Goal: Information Seeking & Learning: Learn about a topic

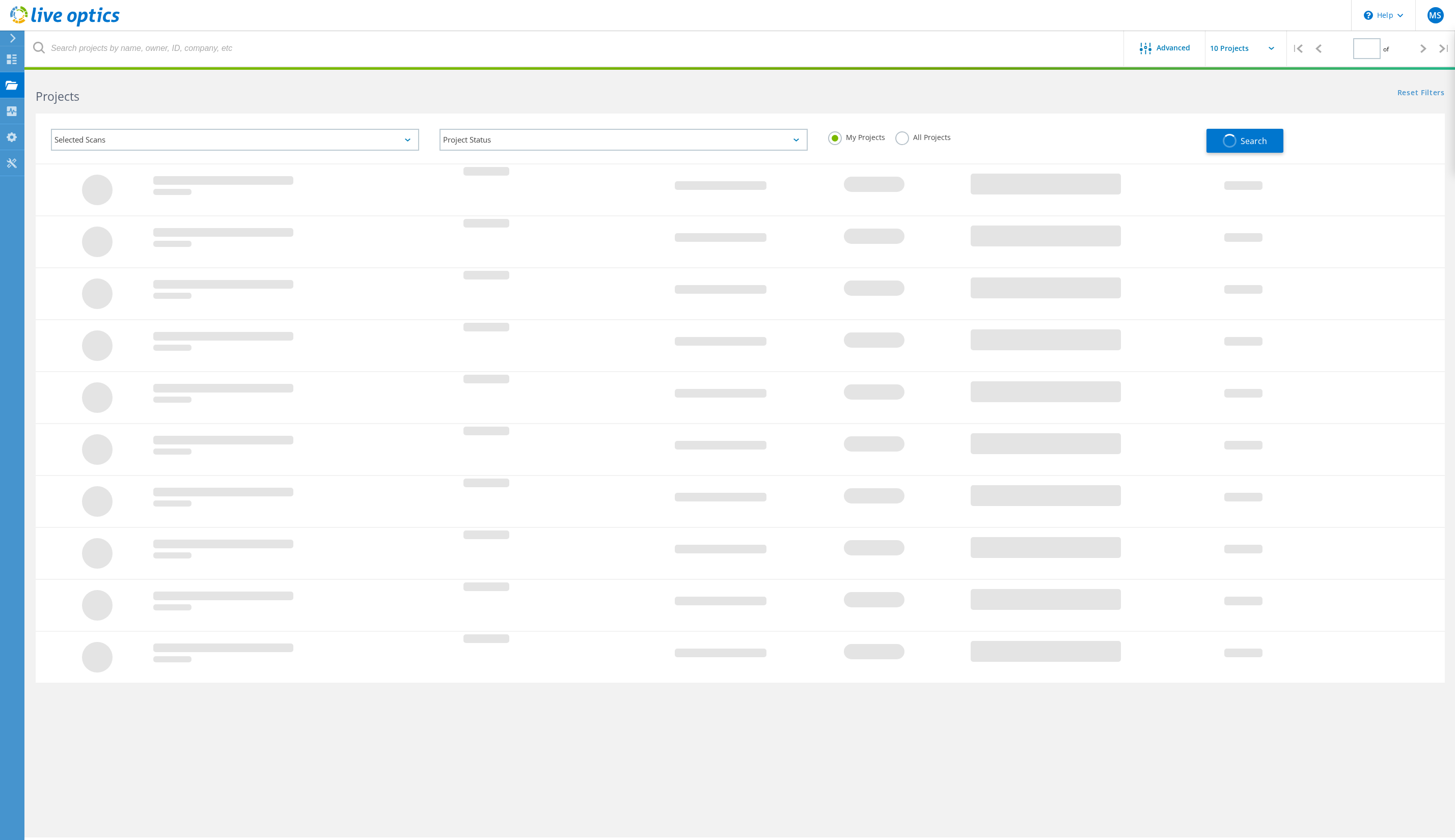
type input "1"
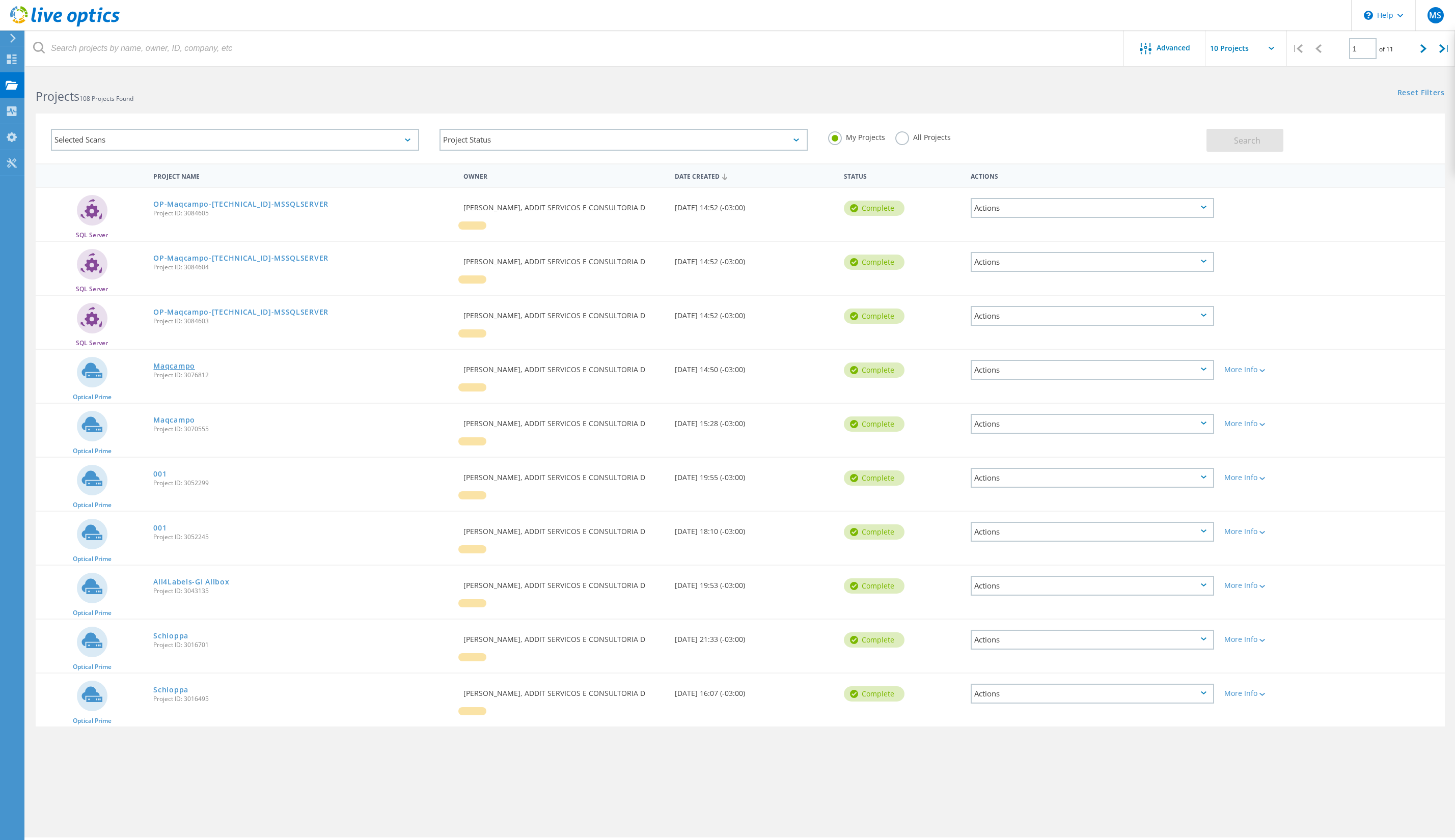
click at [169, 365] on link "Maqcampo" at bounding box center [174, 366] width 42 height 7
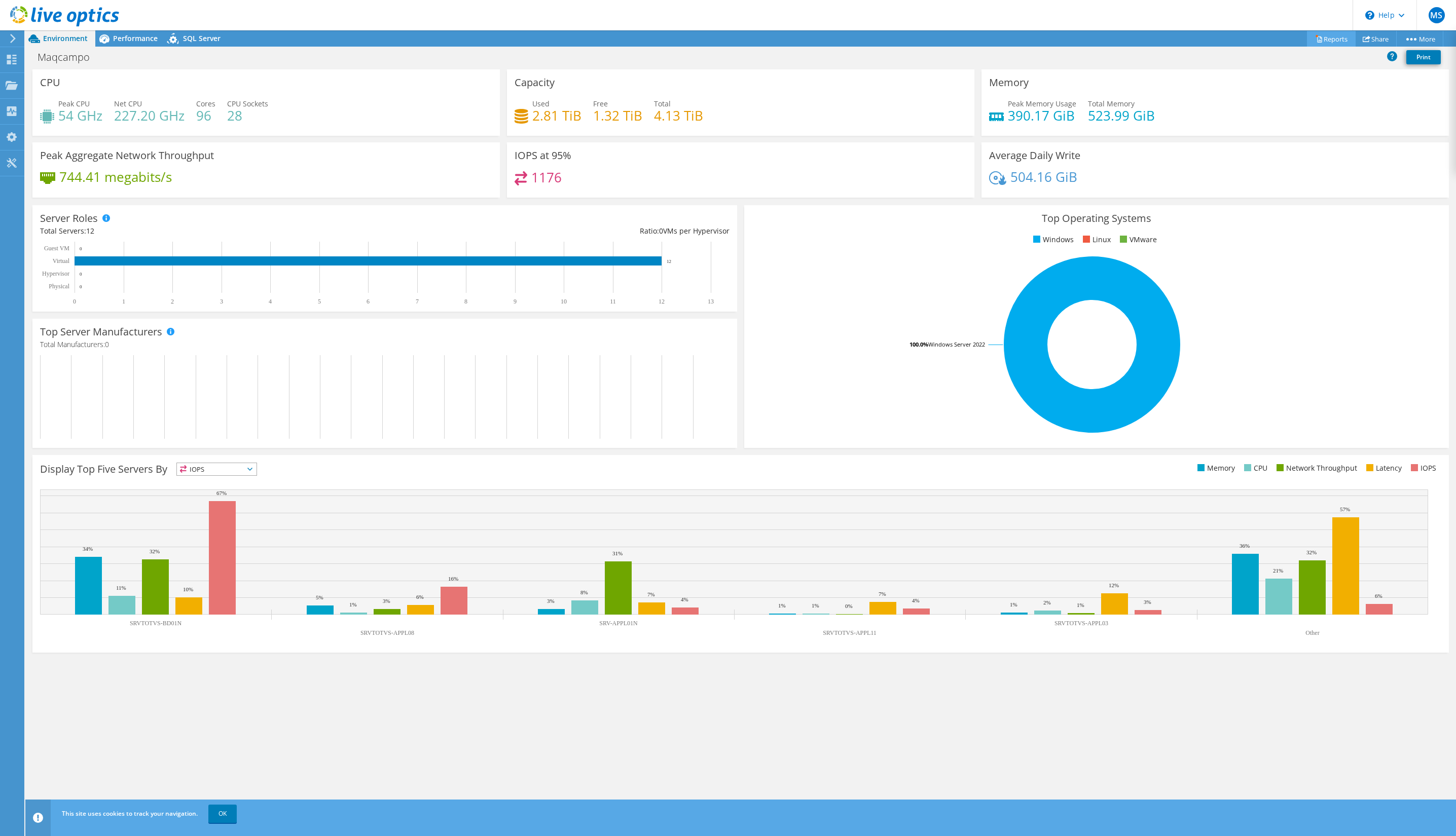
click at [1330, 39] on link "Reports" at bounding box center [1331, 39] width 49 height 16
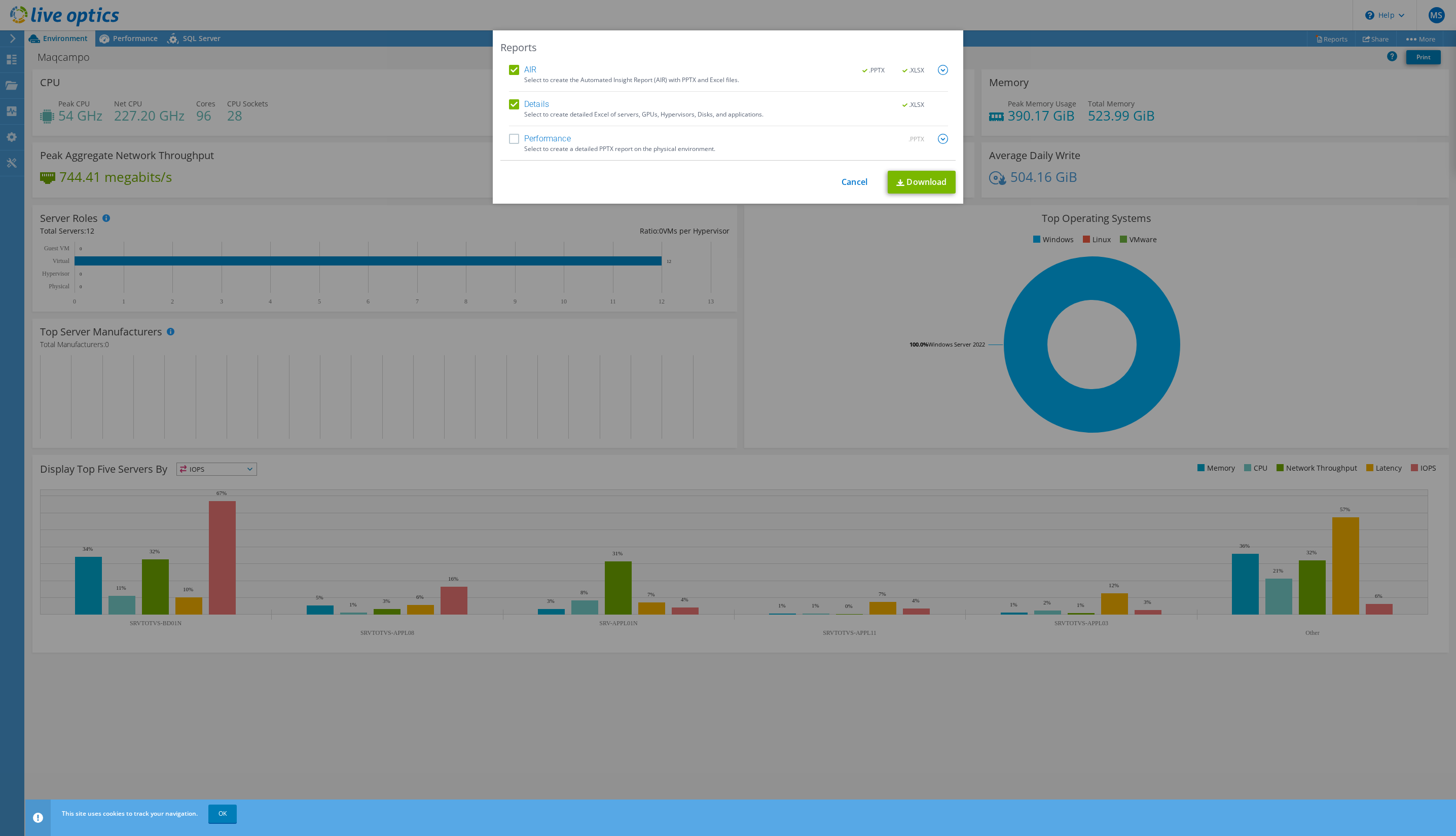
click at [535, 142] on label "Performance" at bounding box center [540, 138] width 62 height 10
click at [0, 0] on input "Performance" at bounding box center [0, 0] width 0 height 0
click at [939, 68] on img at bounding box center [942, 70] width 10 height 10
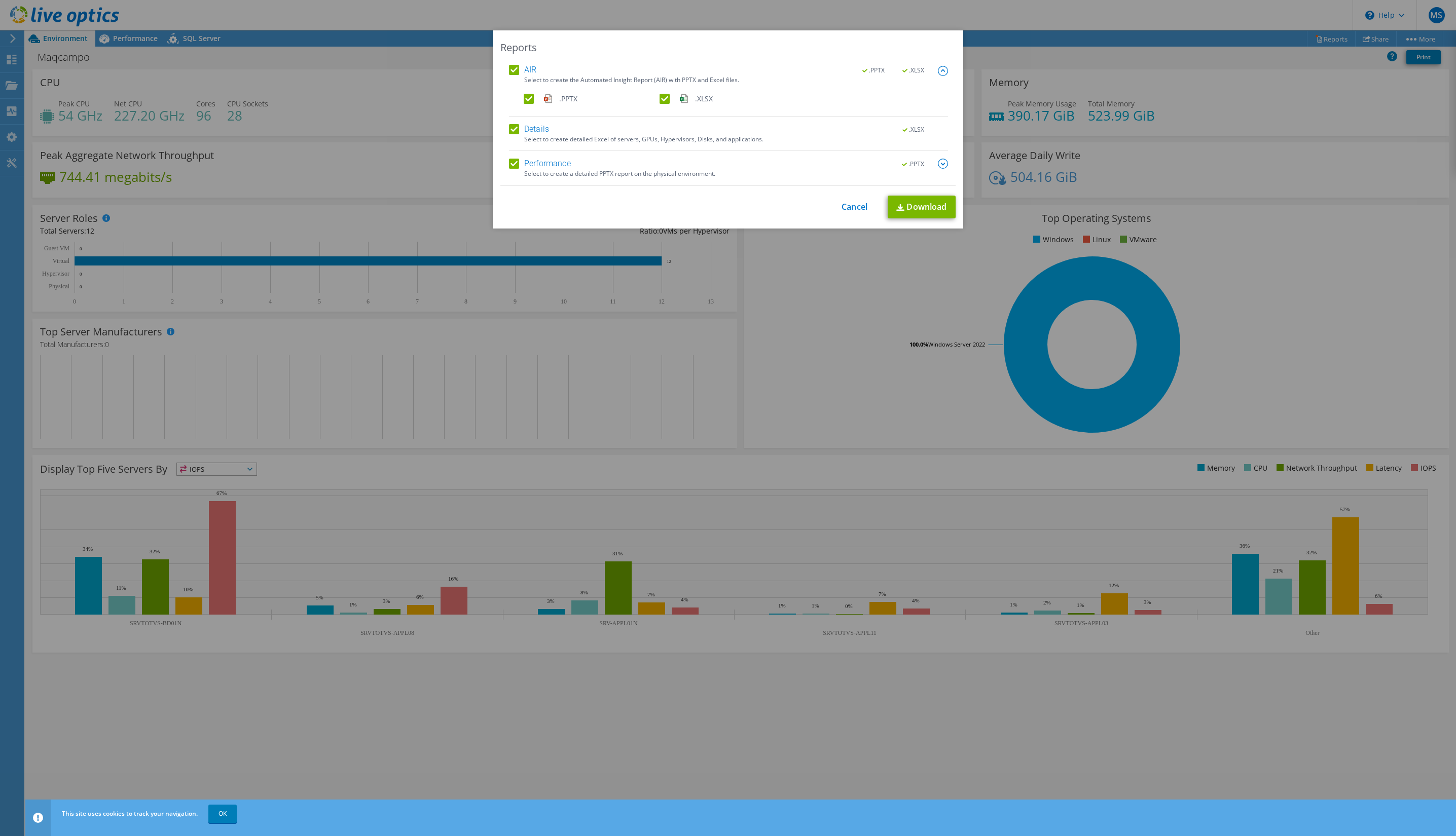
click at [938, 160] on img at bounding box center [942, 163] width 10 height 10
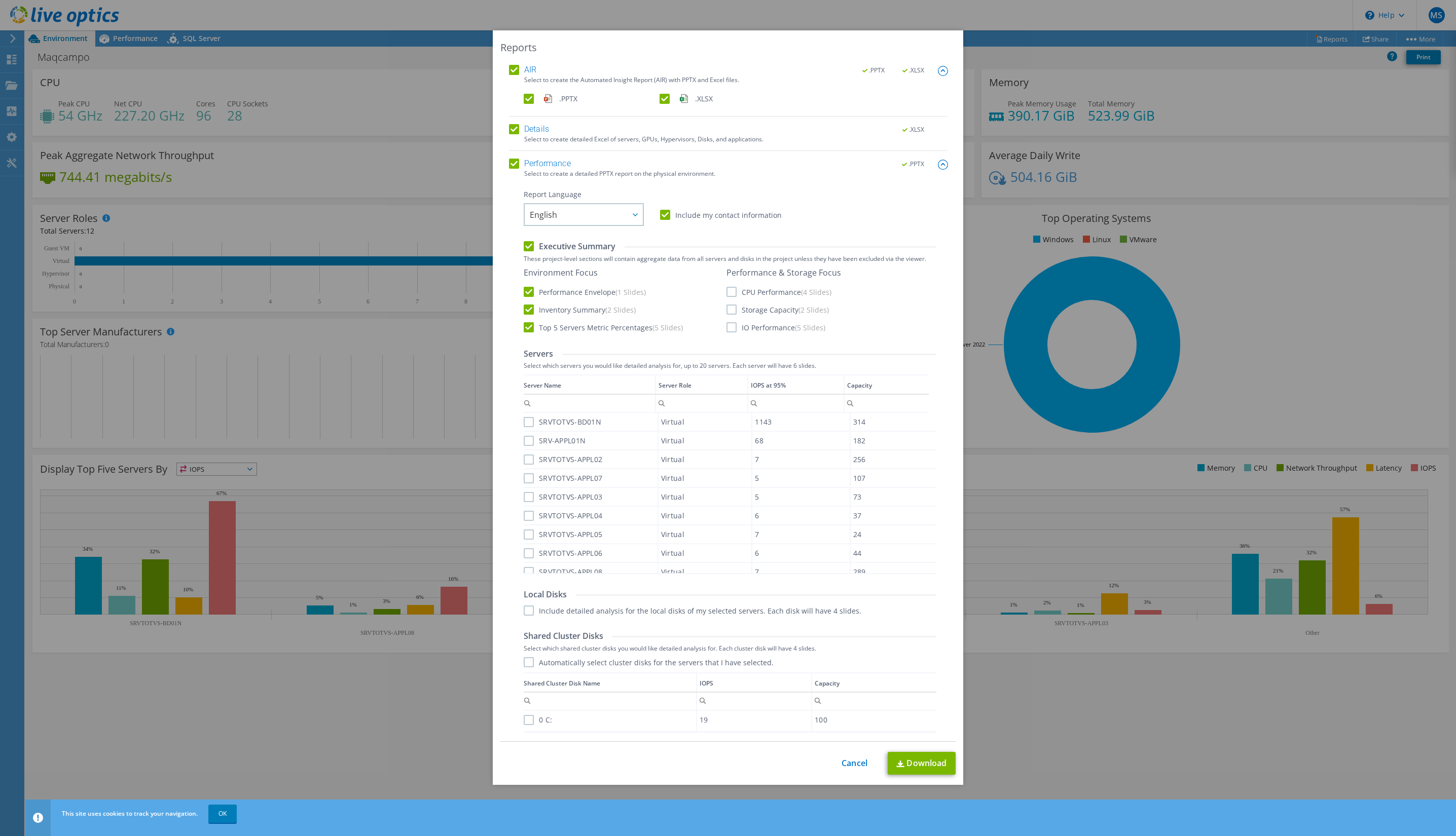
click at [726, 291] on label "CPU Performance (4 Slides)" at bounding box center [778, 292] width 105 height 10
click at [0, 0] on input "CPU Performance (4 Slides)" at bounding box center [0, 0] width 0 height 0
click at [728, 307] on label "Storage Capacity (2 Slides)" at bounding box center [777, 309] width 102 height 10
click at [0, 0] on input "Storage Capacity (2 Slides)" at bounding box center [0, 0] width 0 height 0
click at [729, 325] on label "IO Performance (5 Slides)" at bounding box center [776, 327] width 99 height 10
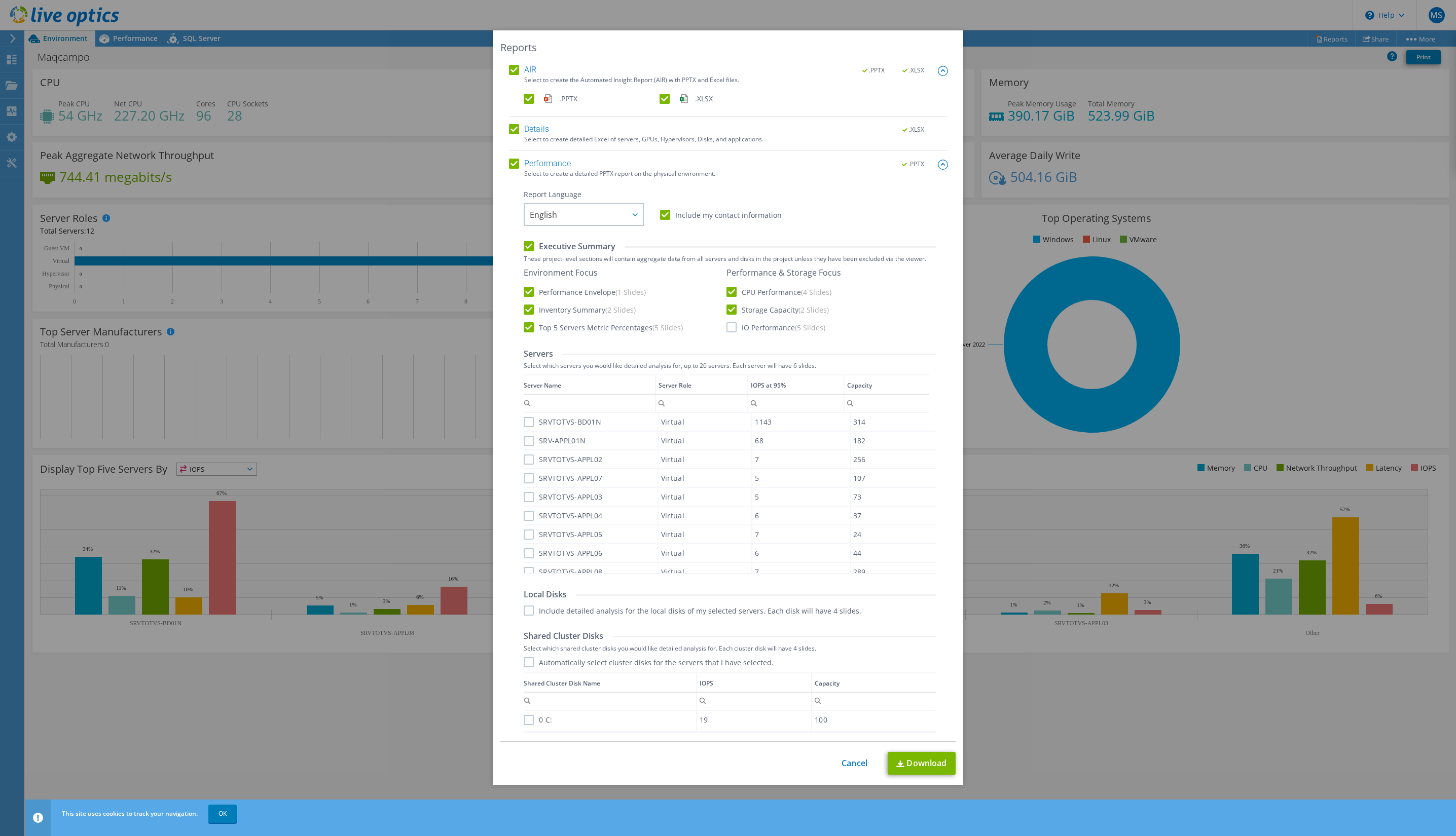
click at [0, 0] on input "IO Performance (5 Slides)" at bounding box center [0, 0] width 0 height 0
click at [500, 454] on div "AIR .PPTX .XLSX Select to create the Automated Insight Report (AIR) with PPTX a…" at bounding box center [728, 404] width 455 height 677
click at [528, 423] on label "SRVTOTVS-BD01N" at bounding box center [562, 422] width 78 height 10
click at [0, 0] on input "SRVTOTVS-BD01N" at bounding box center [0, 0] width 0 height 0
click at [525, 444] on label "SRV-APPL01N" at bounding box center [554, 440] width 62 height 10
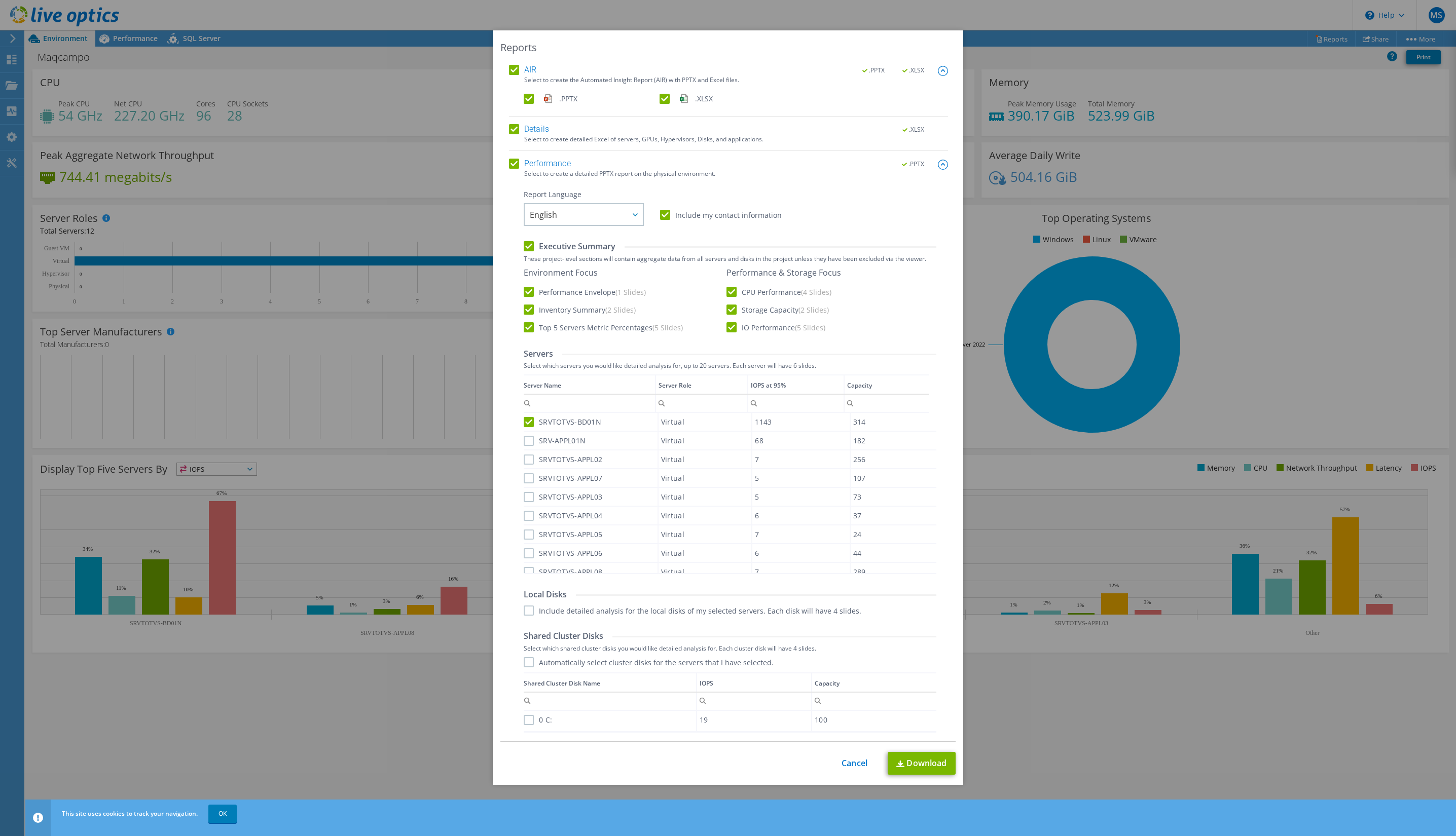
click at [0, 0] on input "SRV-APPL01N" at bounding box center [0, 0] width 0 height 0
click at [529, 456] on div "SRVTOTVS-APPL02" at bounding box center [590, 449] width 134 height 18
click at [527, 452] on label "SRVTOTVS-APPL02" at bounding box center [562, 449] width 78 height 10
click at [0, 0] on input "SRVTOTVS-APPL02" at bounding box center [0, 0] width 0 height 0
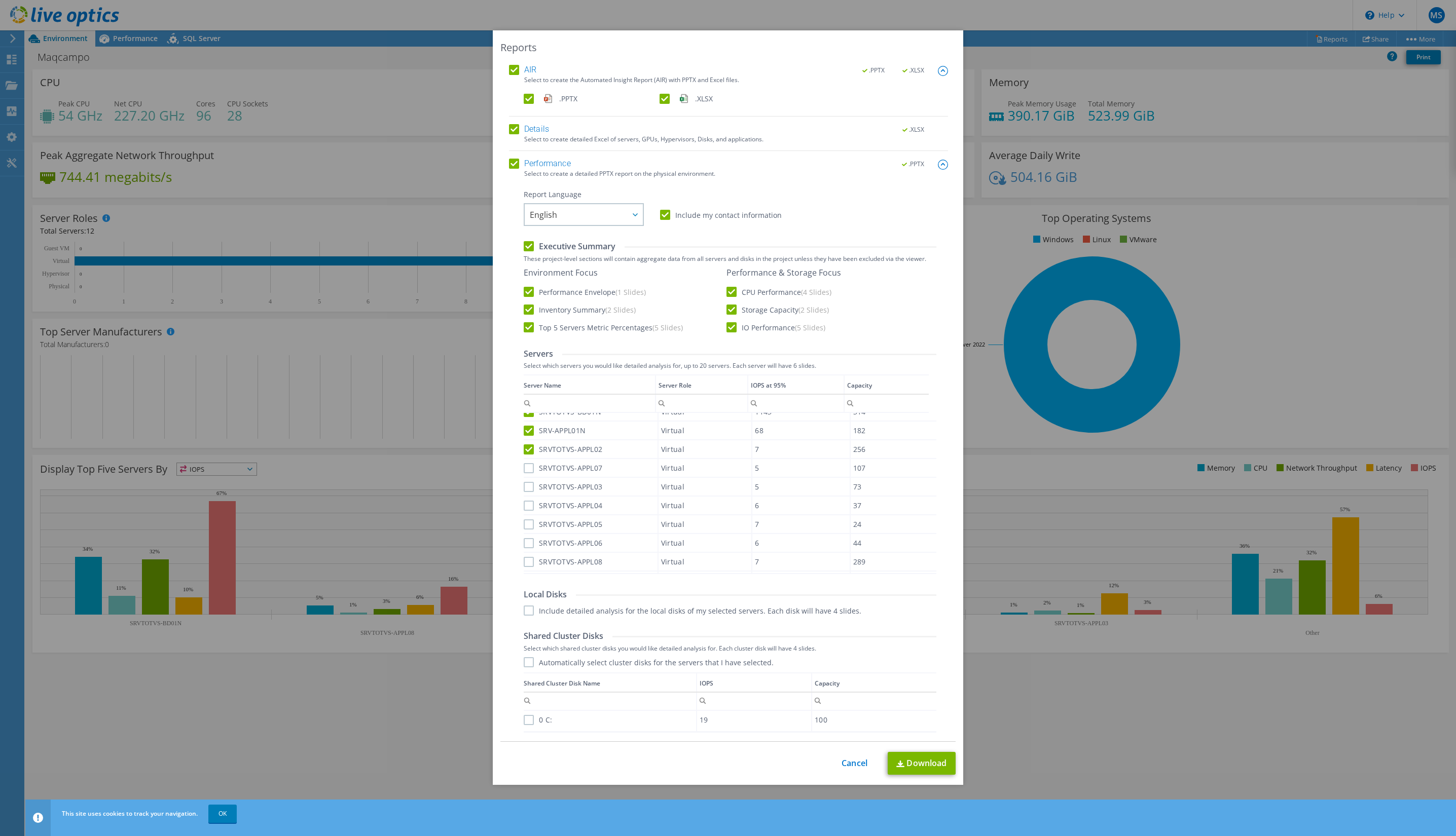
click at [524, 467] on label "SRVTOTVS-APPL07" at bounding box center [562, 468] width 78 height 10
click at [0, 0] on input "SRVTOTVS-APPL07" at bounding box center [0, 0] width 0 height 0
click at [525, 483] on label "SRVTOTVS-APPL03" at bounding box center [562, 486] width 78 height 10
click at [0, 0] on input "SRVTOTVS-APPL03" at bounding box center [0, 0] width 0 height 0
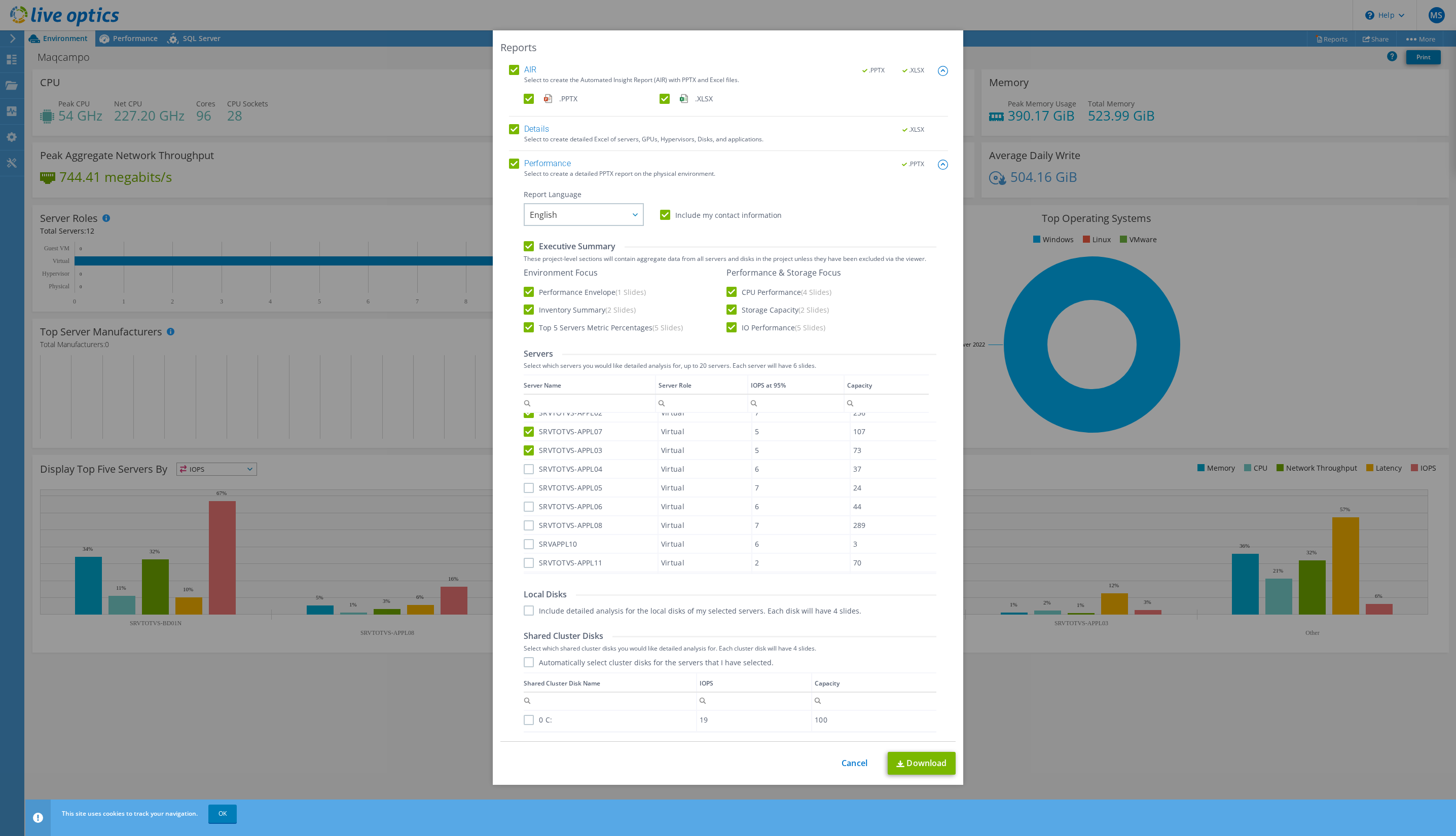
click at [524, 468] on label "SRVTOTVS-APPL04" at bounding box center [562, 469] width 78 height 10
click at [0, 0] on input "SRVTOTVS-APPL04" at bounding box center [0, 0] width 0 height 0
click at [524, 470] on label "SRVTOTVS-APPL05" at bounding box center [562, 470] width 78 height 10
click at [0, 0] on input "SRVTOTVS-APPL05" at bounding box center [0, 0] width 0 height 0
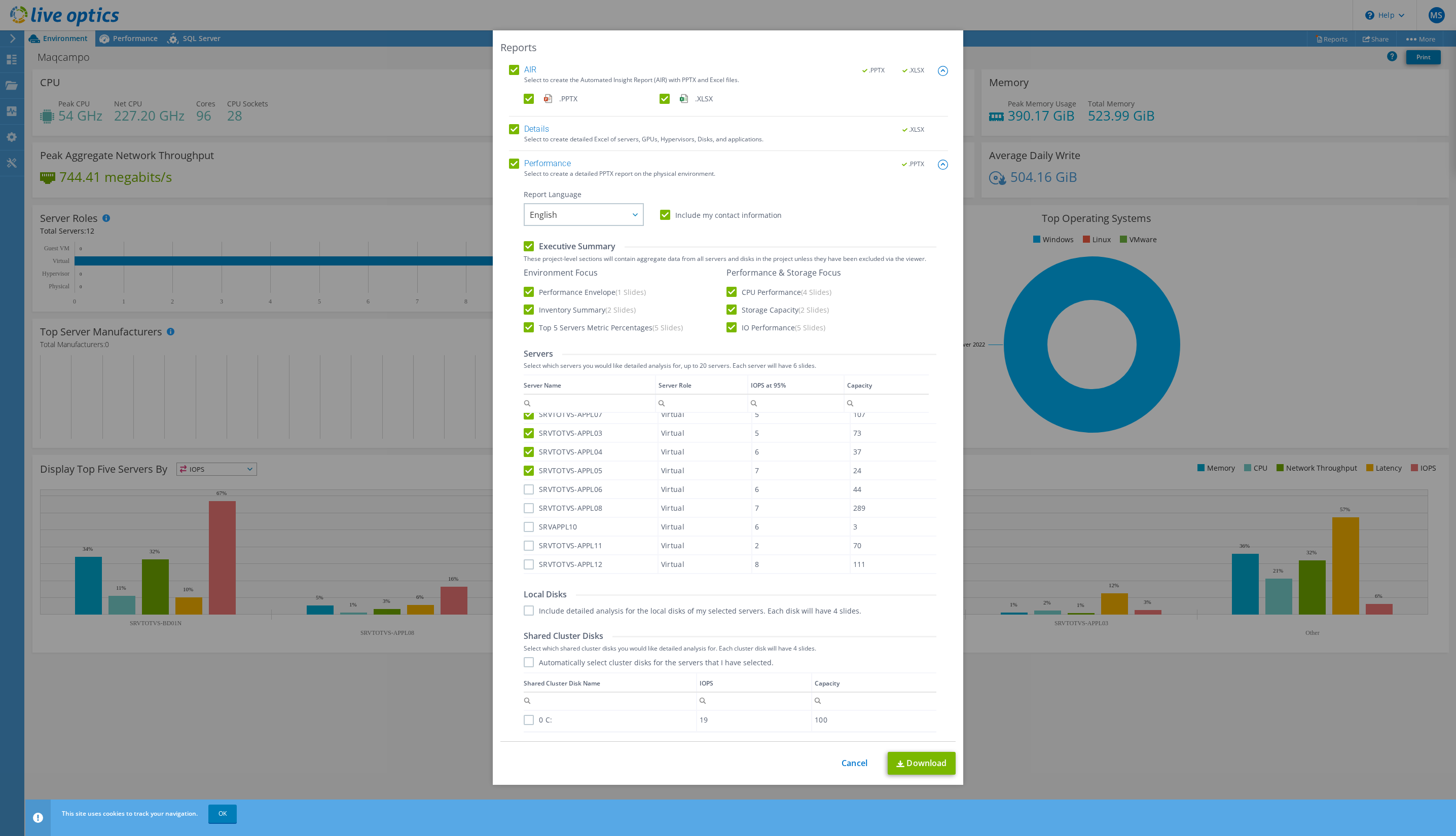
click at [524, 470] on label "SRVTOTVS-APPL05" at bounding box center [562, 470] width 78 height 10
click at [0, 0] on input "SRVTOTVS-APPL05" at bounding box center [0, 0] width 0 height 0
click at [524, 470] on label "SRVTOTVS-APPL05" at bounding box center [562, 470] width 78 height 10
click at [0, 0] on input "SRVTOTVS-APPL05" at bounding box center [0, 0] width 0 height 0
click at [526, 487] on label "SRVTOTVS-APPL06" at bounding box center [562, 489] width 78 height 10
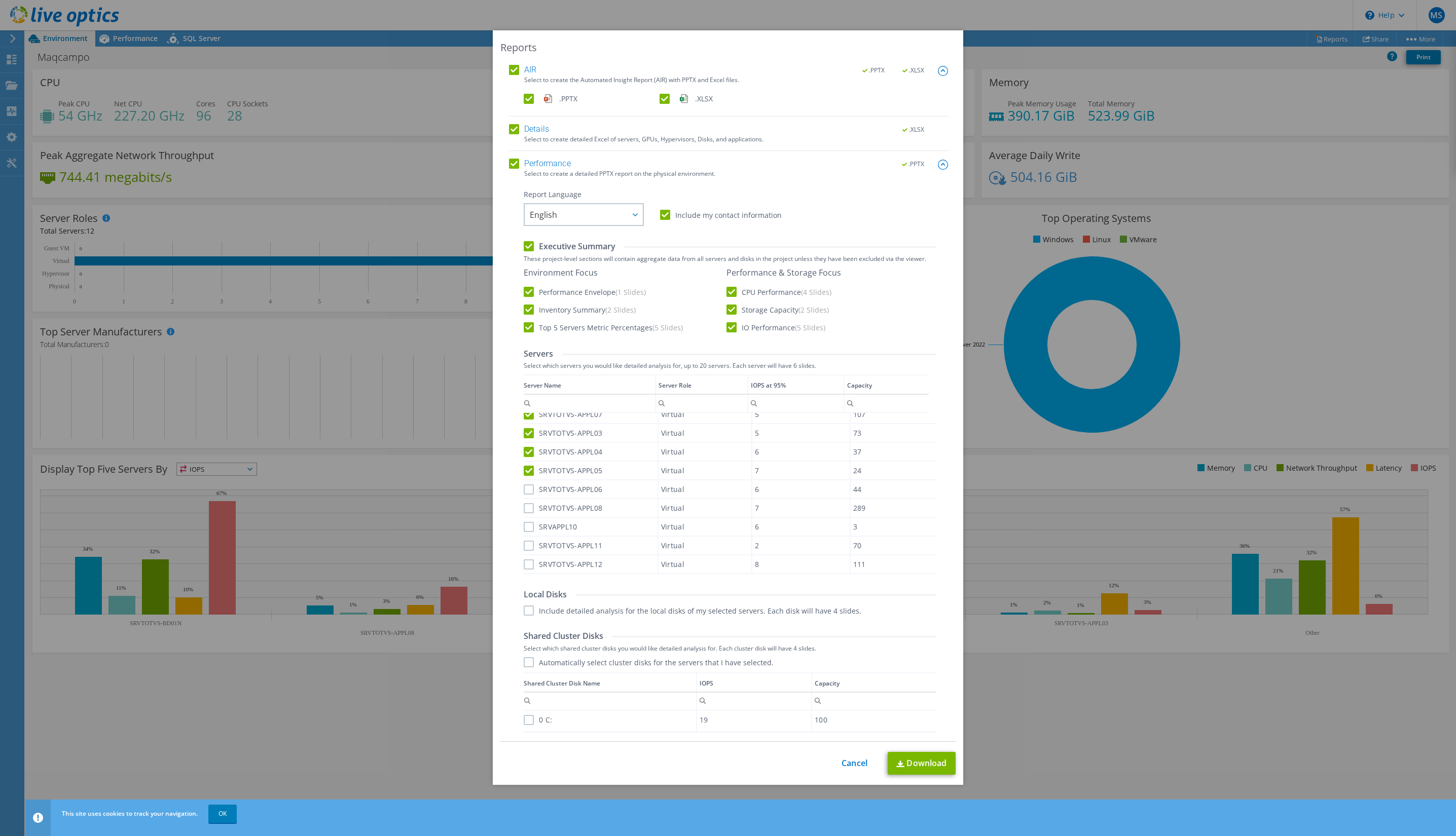
click at [0, 0] on input "SRVTOTVS-APPL06" at bounding box center [0, 0] width 0 height 0
click at [527, 506] on label "SRVTOTVS-APPL08" at bounding box center [562, 508] width 78 height 10
click at [0, 0] on input "SRVTOTVS-APPL08" at bounding box center [0, 0] width 0 height 0
click at [525, 529] on label "SRVAPPL10" at bounding box center [551, 527] width 54 height 10
click at [0, 0] on input "SRVAPPL10" at bounding box center [0, 0] width 0 height 0
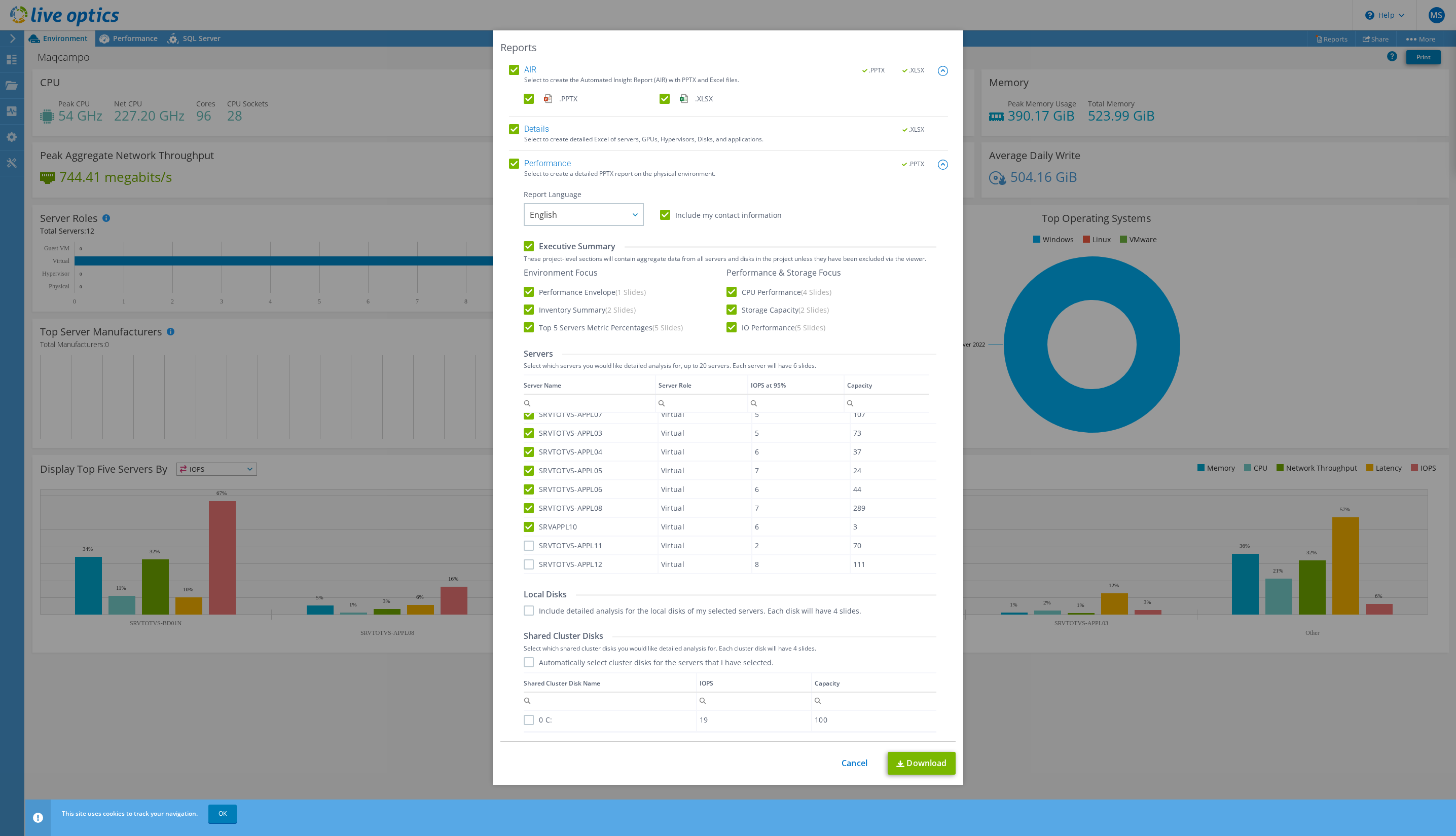
click at [525, 543] on label "SRVTOTVS-APPL11" at bounding box center [562, 545] width 78 height 10
click at [0, 0] on input "SRVTOTVS-APPL11" at bounding box center [0, 0] width 0 height 0
click at [526, 563] on label "SRVTOTVS-APPL12" at bounding box center [562, 564] width 78 height 10
click at [0, 0] on input "SRVTOTVS-APPL12" at bounding box center [0, 0] width 0 height 0
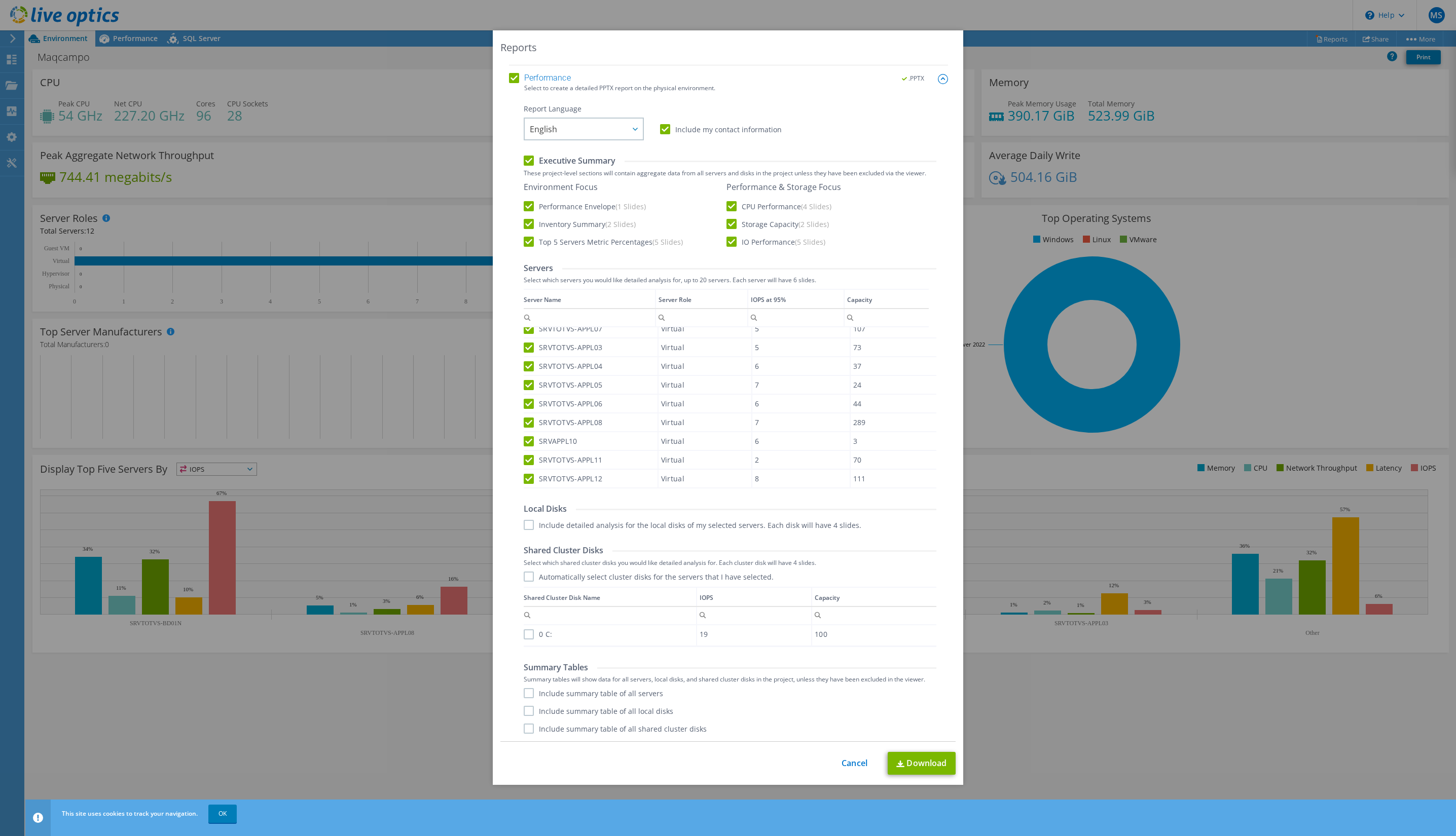
scroll to position [8, 0]
click at [527, 695] on label "Include summary table of all servers" at bounding box center [593, 692] width 140 height 10
click at [0, 0] on input "Include summary table of all servers" at bounding box center [0, 0] width 0 height 0
click at [524, 716] on label "Include summary table of all local disks" at bounding box center [598, 710] width 149 height 10
click at [0, 0] on input "Include summary table of all local disks" at bounding box center [0, 0] width 0 height 0
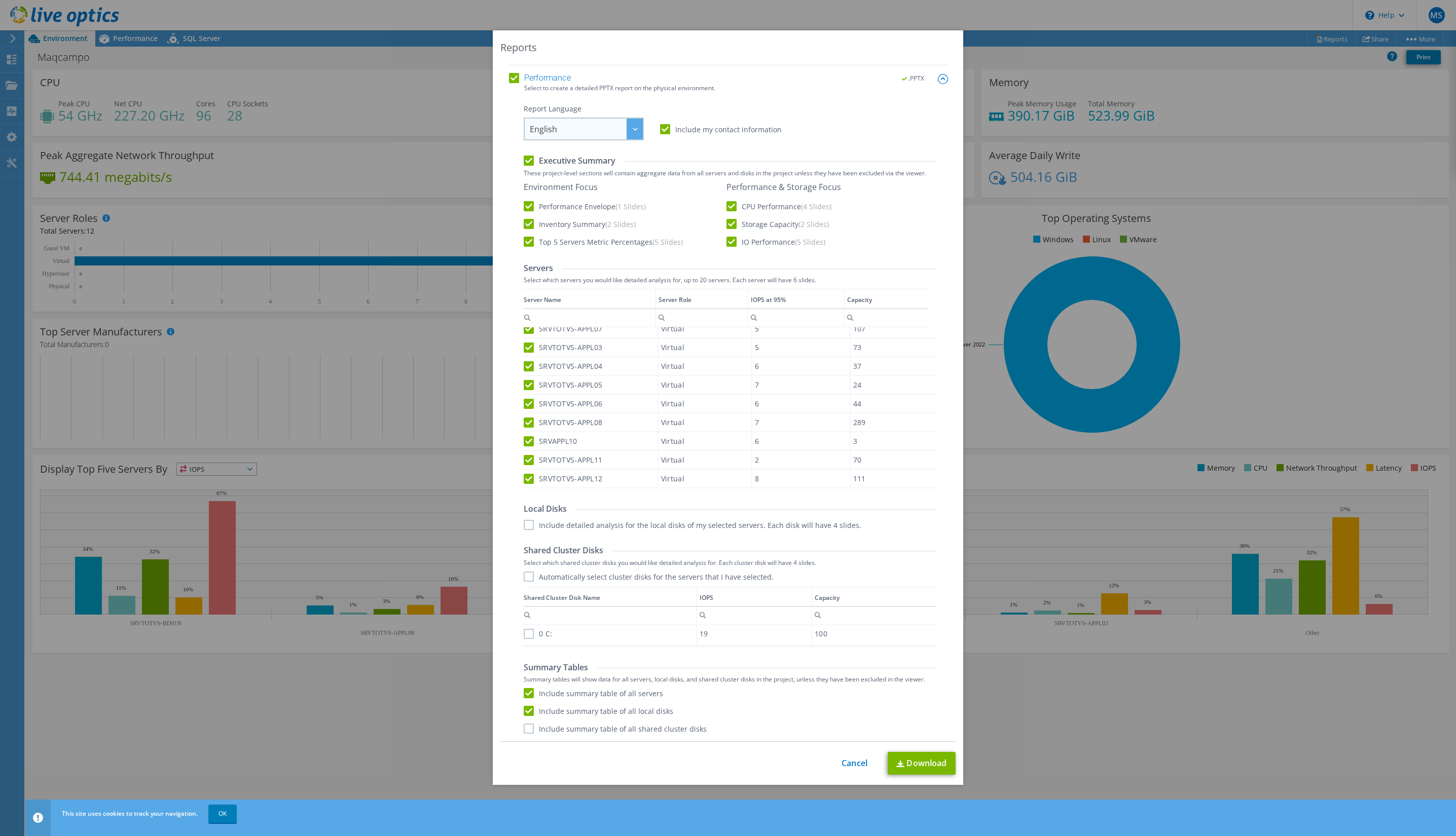
click at [606, 136] on span "English" at bounding box center [586, 129] width 113 height 21
click at [580, 175] on li "Português" at bounding box center [583, 182] width 115 height 18
click at [903, 766] on link "Download" at bounding box center [921, 763] width 68 height 23
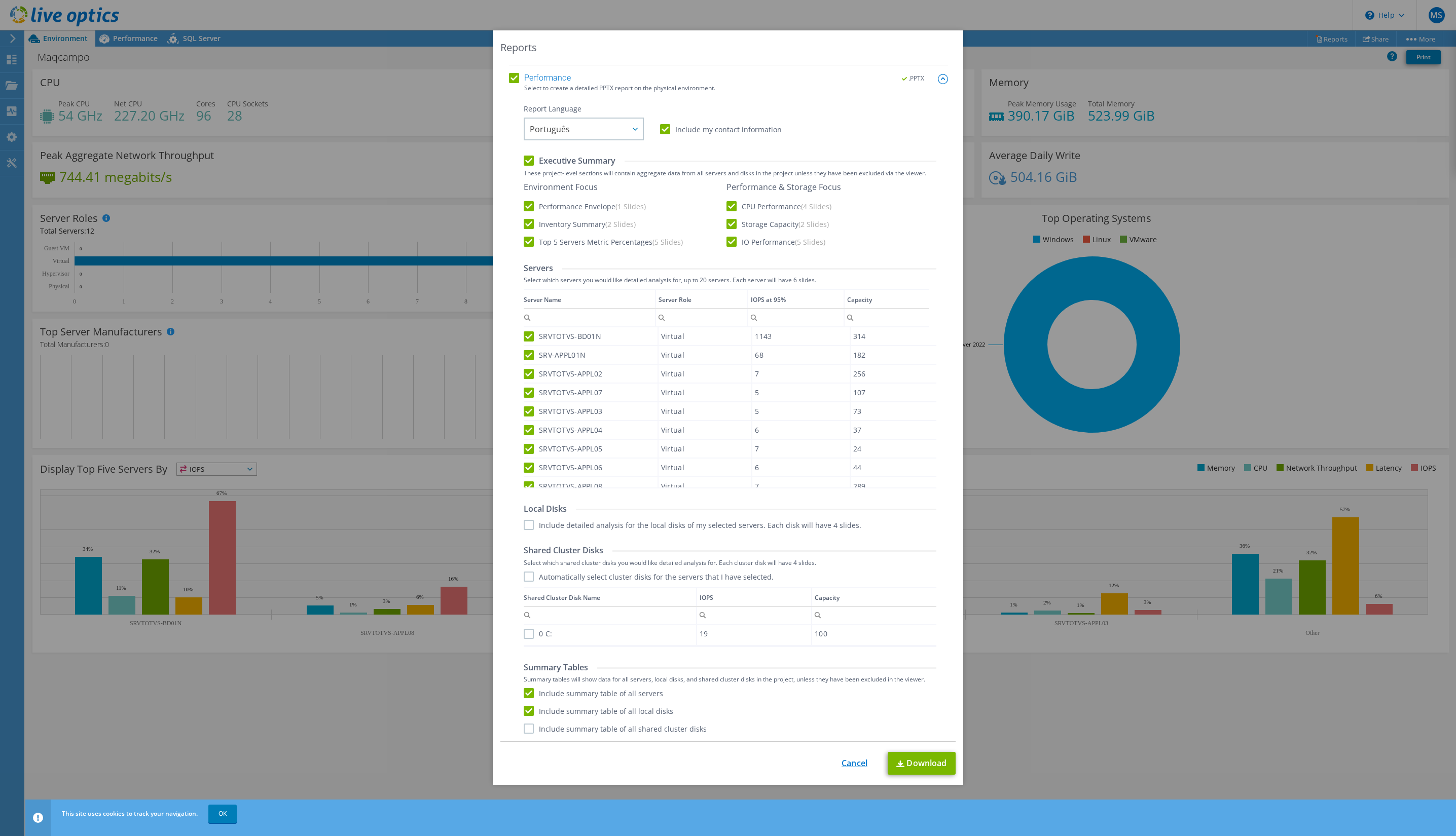
click at [846, 760] on link "Cancel" at bounding box center [854, 763] width 26 height 10
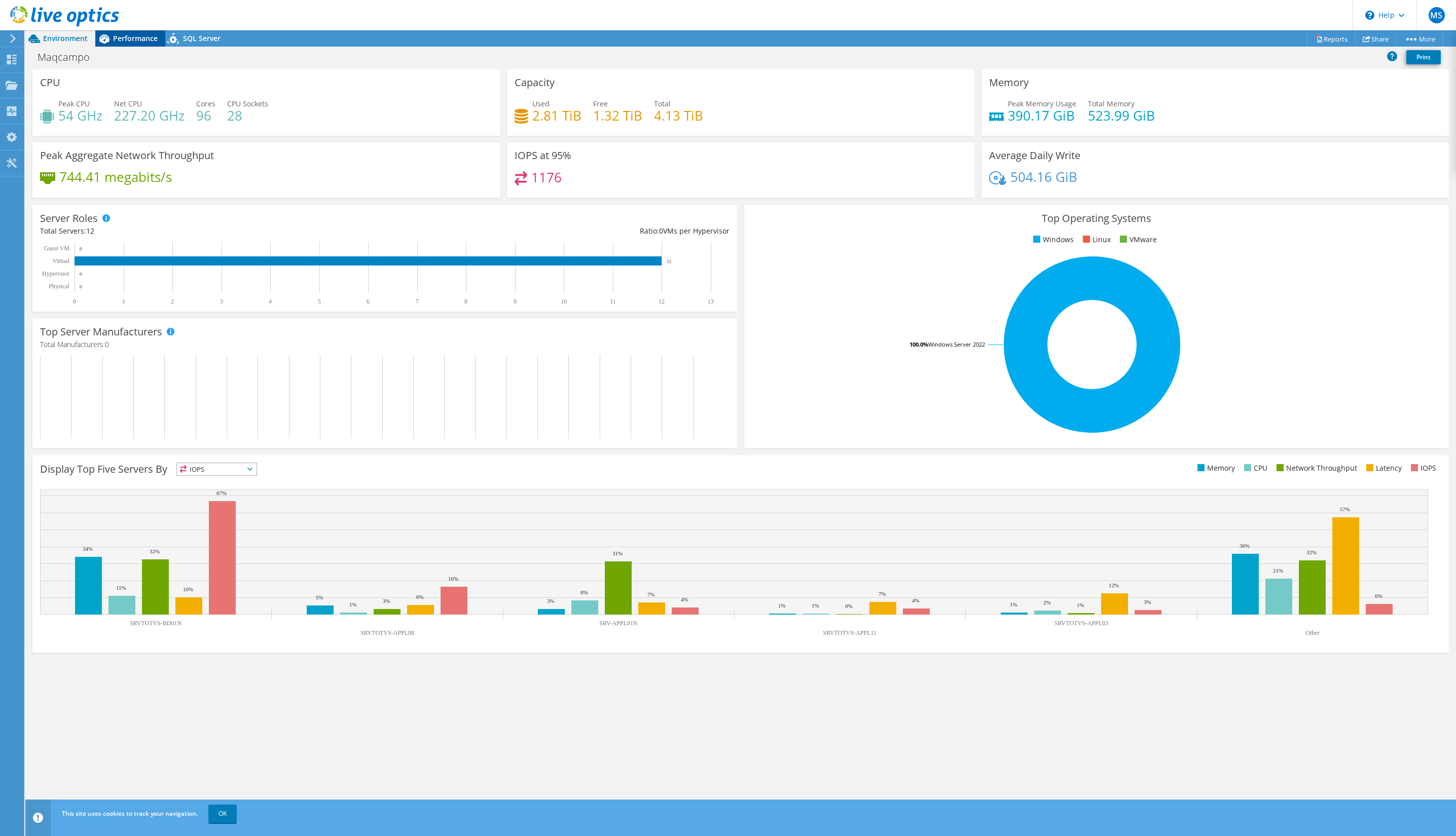
click at [133, 40] on span "Performance" at bounding box center [136, 38] width 45 height 10
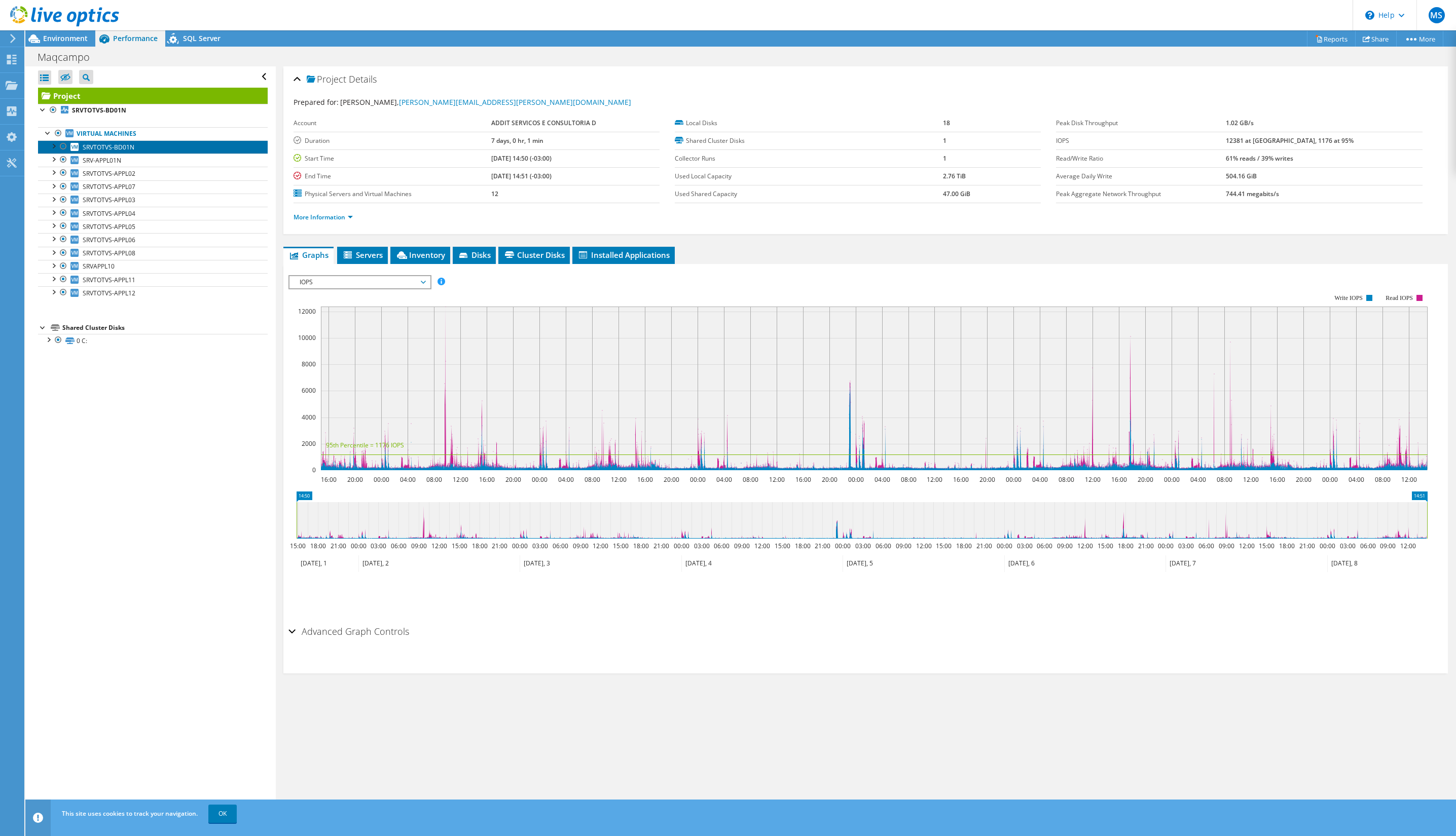
click at [134, 144] on link "SRVTOTVS-BD01N" at bounding box center [153, 147] width 230 height 13
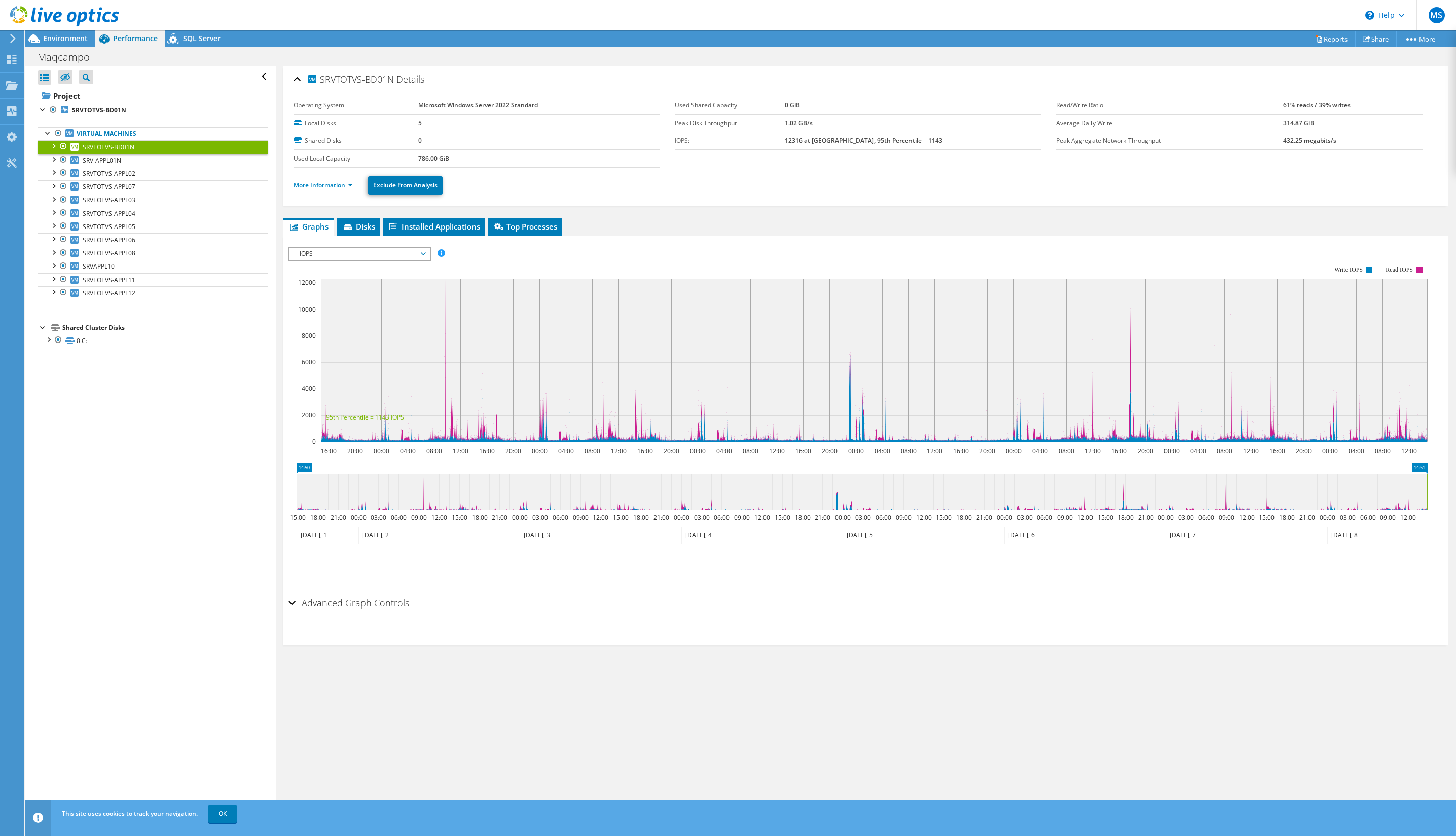
click at [381, 282] on section "Workload Concentration: 16:00 20:00 00:00 04:00 08:00 12:00 16:00 20:00 00:00 0…" at bounding box center [865, 420] width 1154 height 335
click at [395, 247] on div "IOPS IOPS Disk Throughput IO Size Latency Queue Depth CPU Percentage Memory Pag…" at bounding box center [360, 254] width 143 height 14
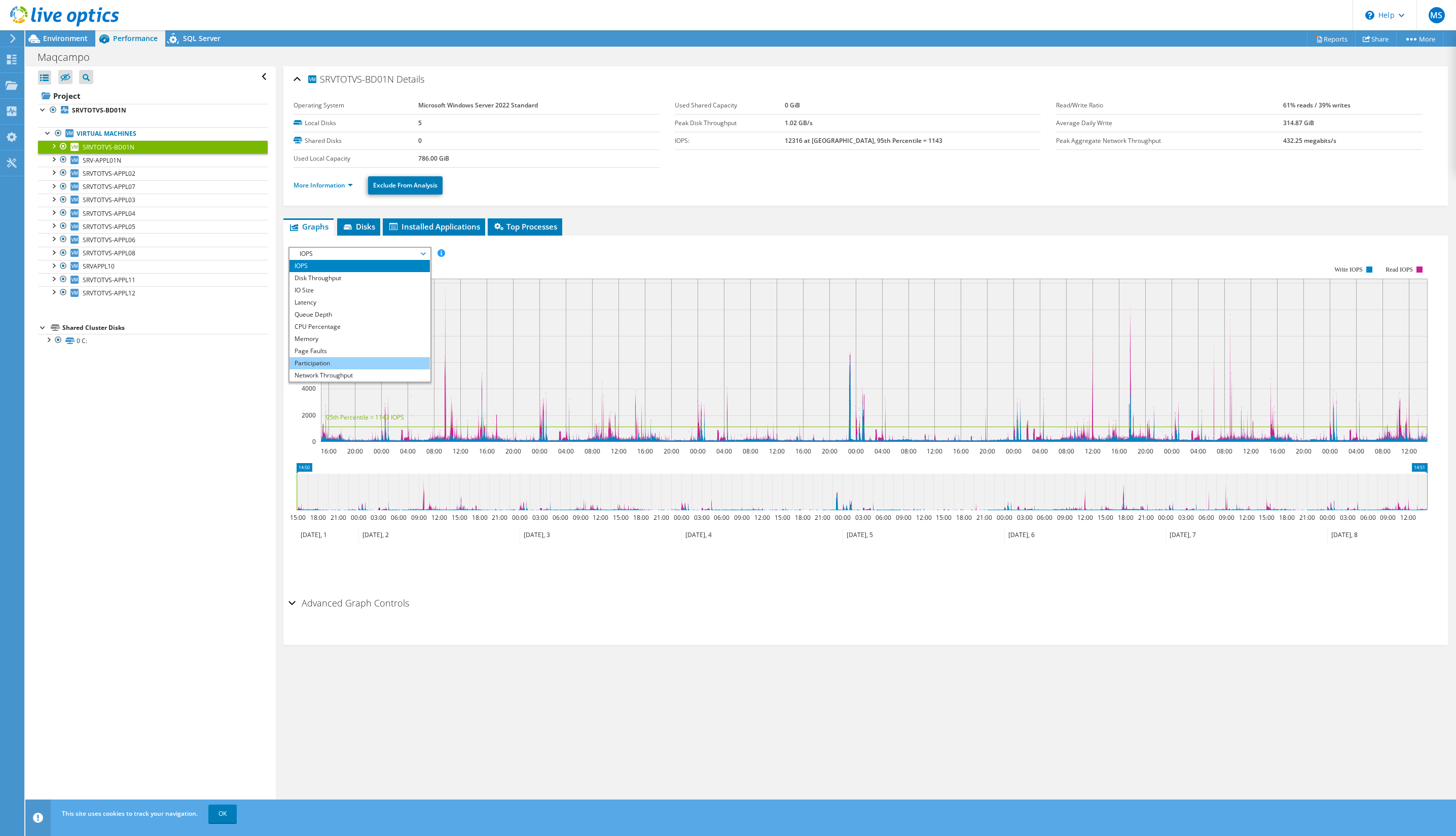
scroll to position [36, 0]
click at [357, 377] on li "All" at bounding box center [360, 375] width 140 height 12
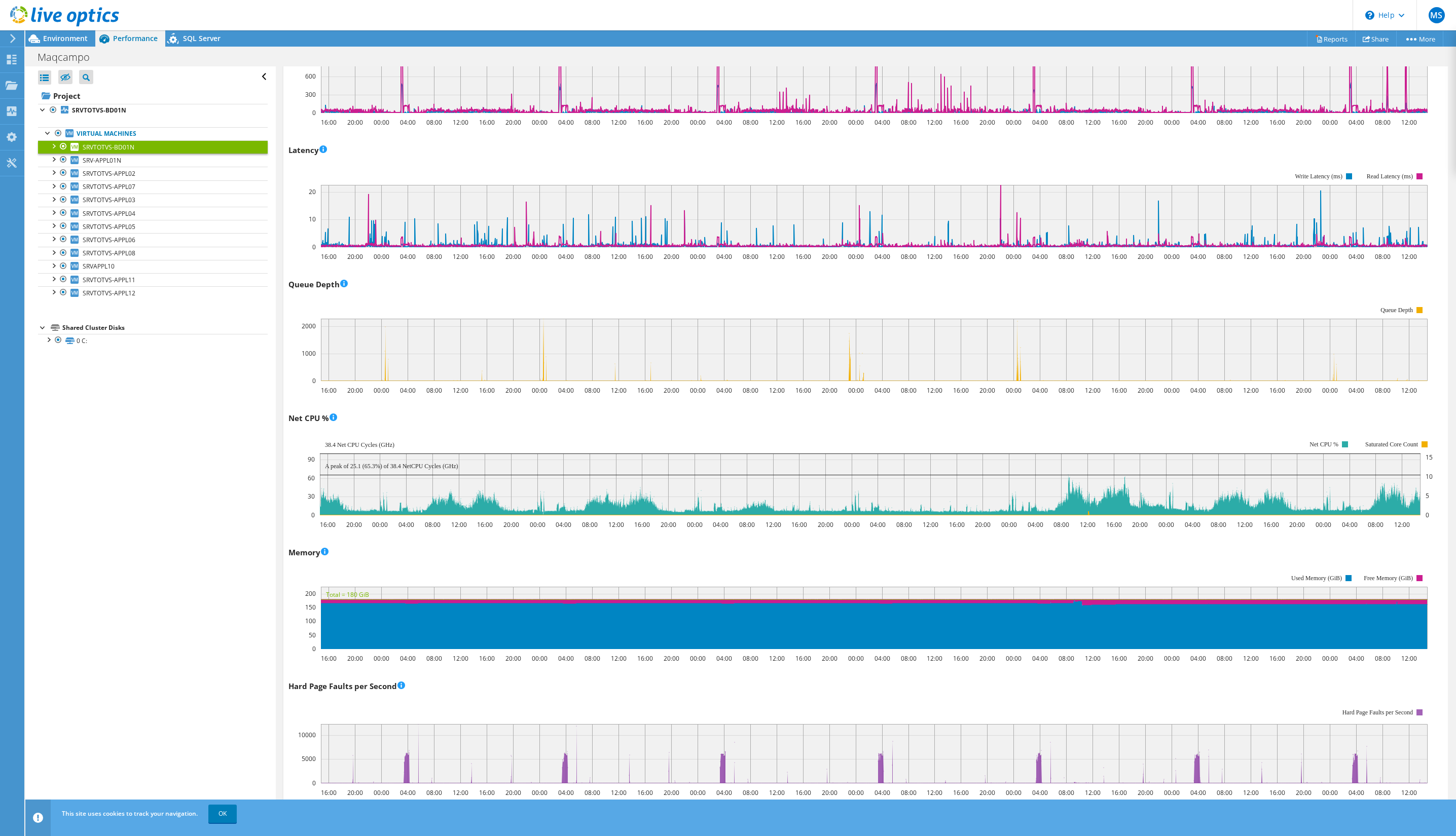
scroll to position [518, 0]
click at [507, 495] on rect at bounding box center [870, 484] width 1100 height 62
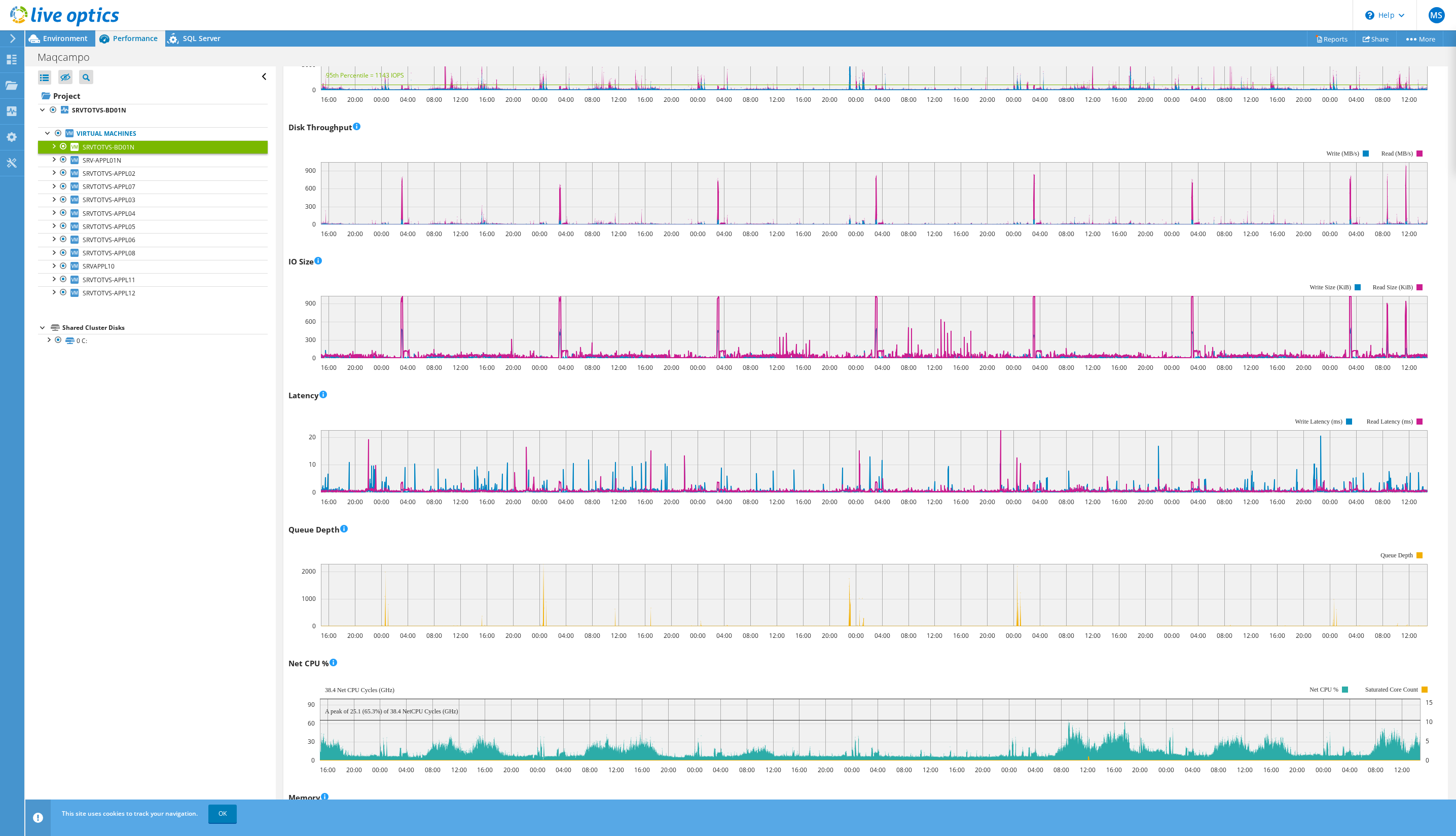
scroll to position [0, 0]
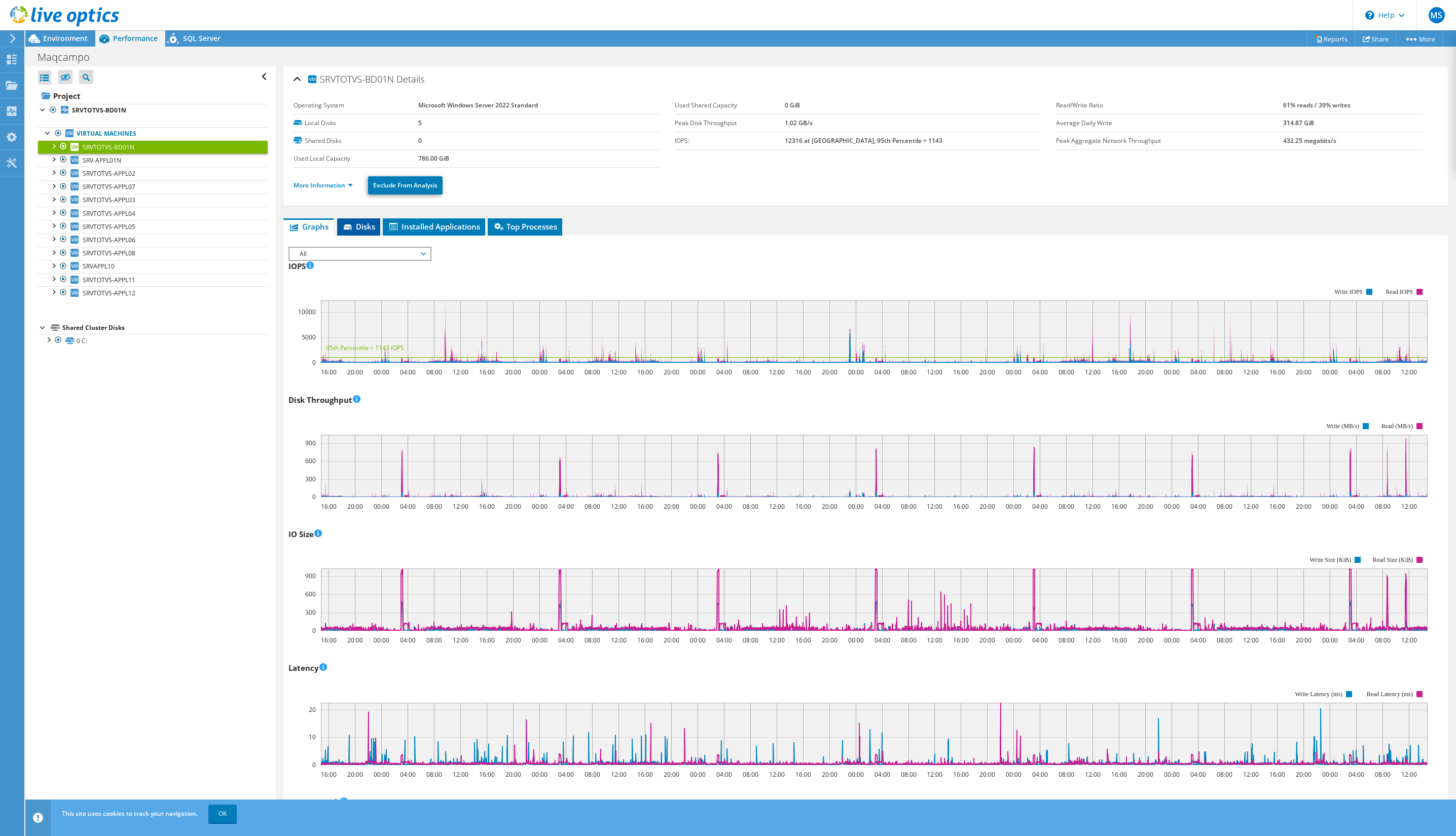
click at [356, 232] on li "Disks" at bounding box center [358, 227] width 43 height 17
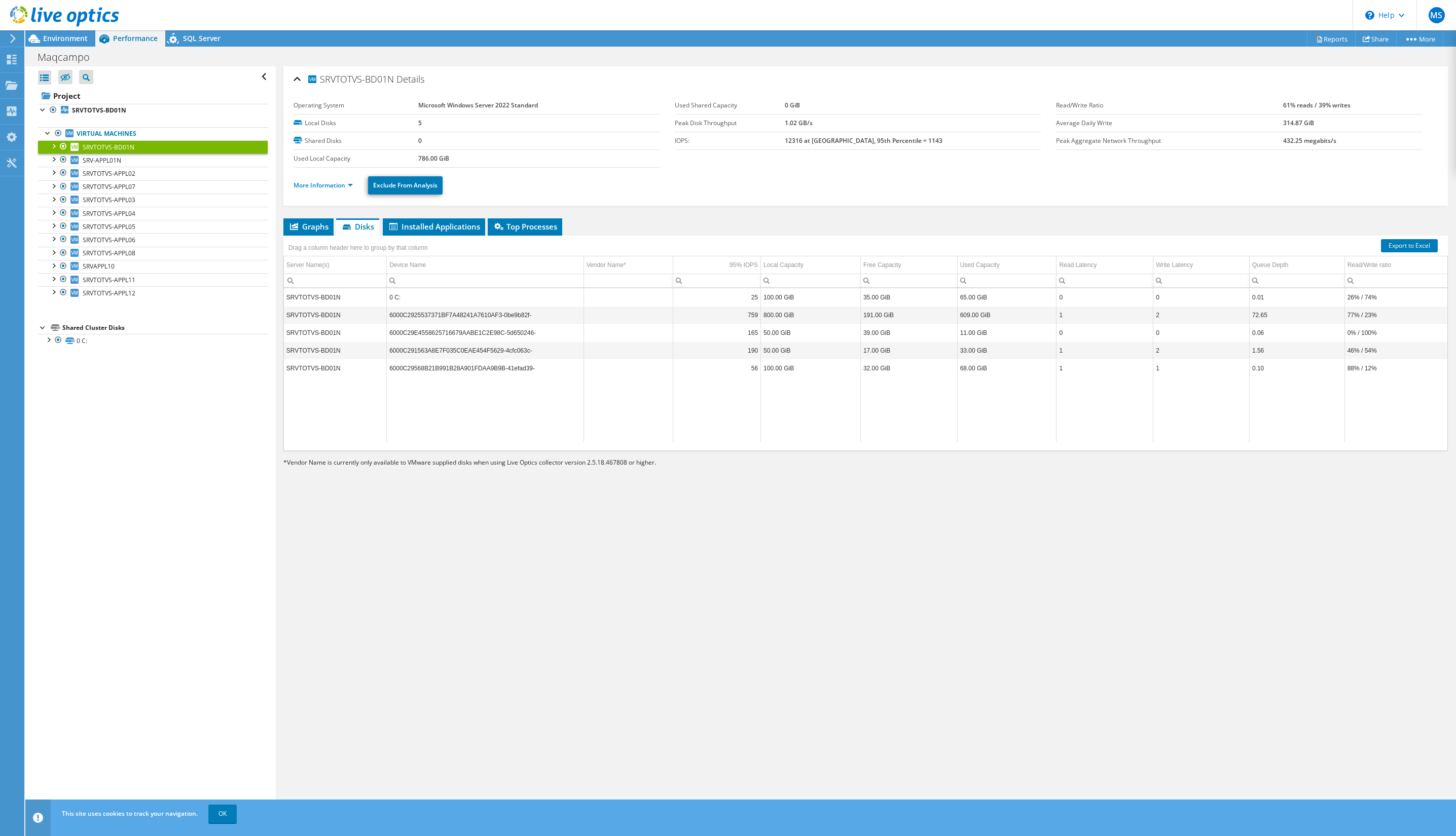
scroll to position [0, 3]
click at [306, 224] on span "Graphs" at bounding box center [308, 226] width 40 height 10
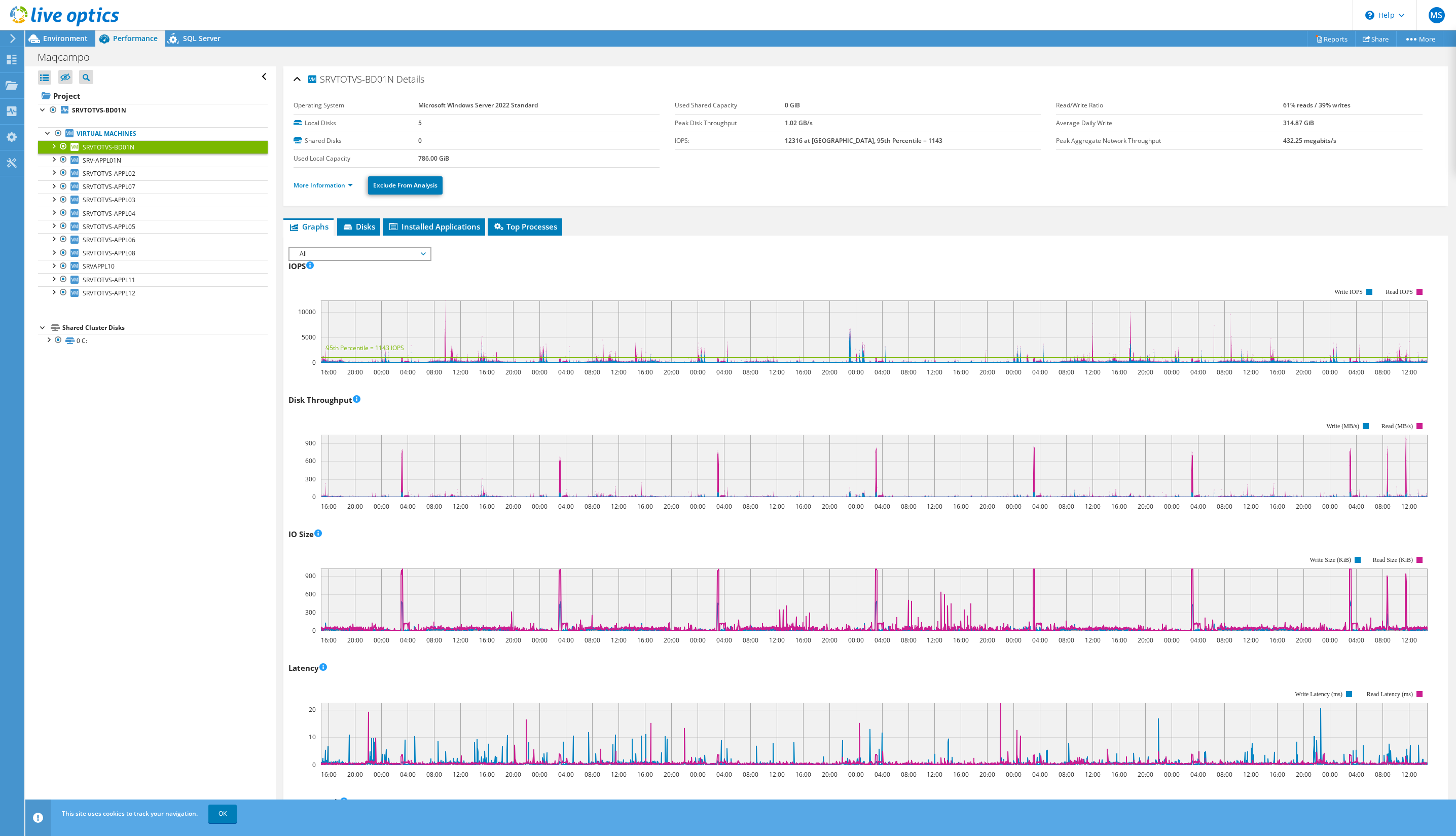
click at [315, 226] on span "Graphs" at bounding box center [308, 226] width 40 height 10
click at [120, 164] on span "SRV-APPL01N" at bounding box center [101, 160] width 39 height 9
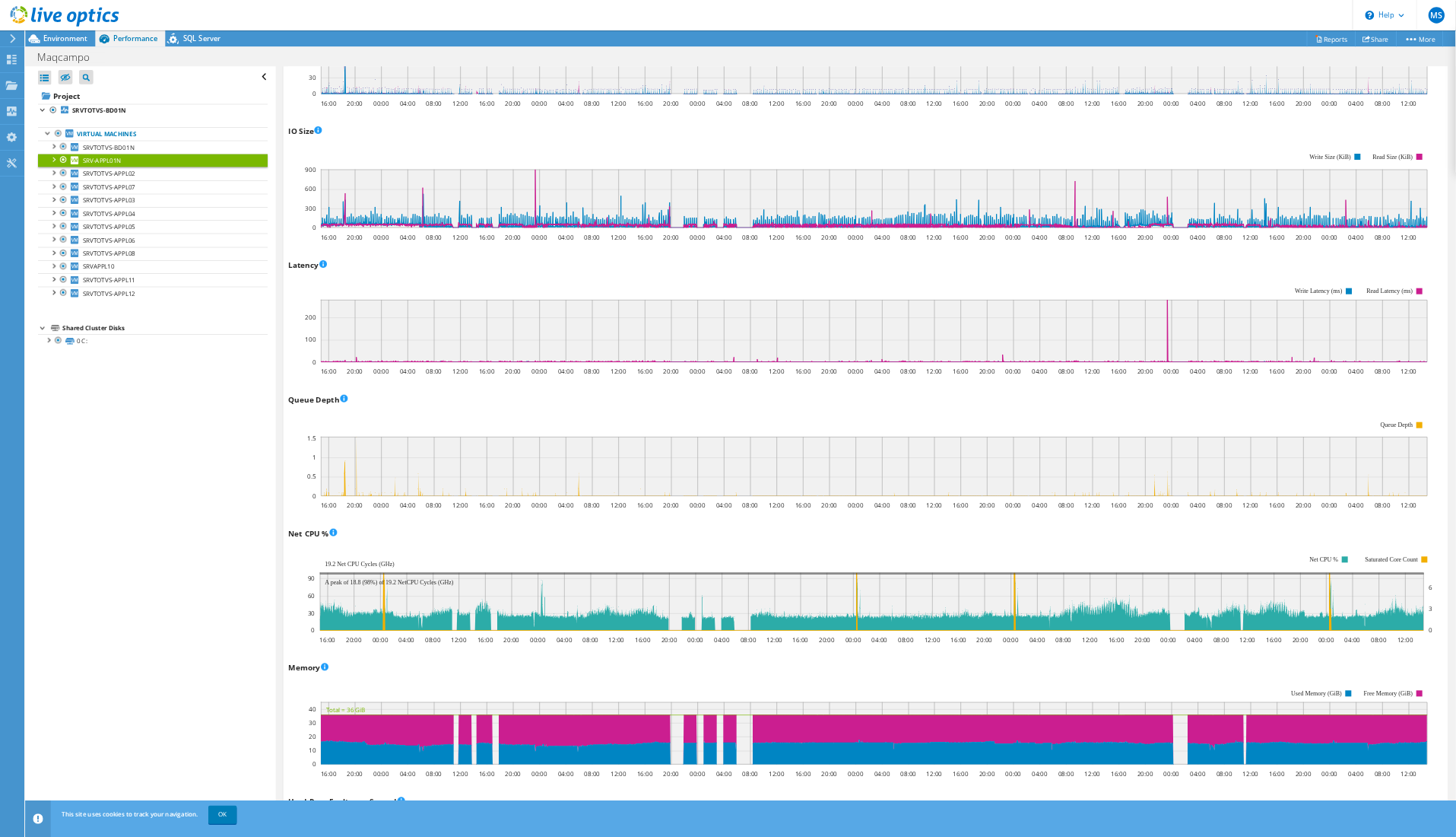
scroll to position [607, 0]
click at [752, 977] on div "IOPS 16:00 20:00 00:00 04:00 08:00 12:00 16:00 20:00 00:00 04:00 08:00 12:00 16…" at bounding box center [1298, 775] width 1732 height 1989
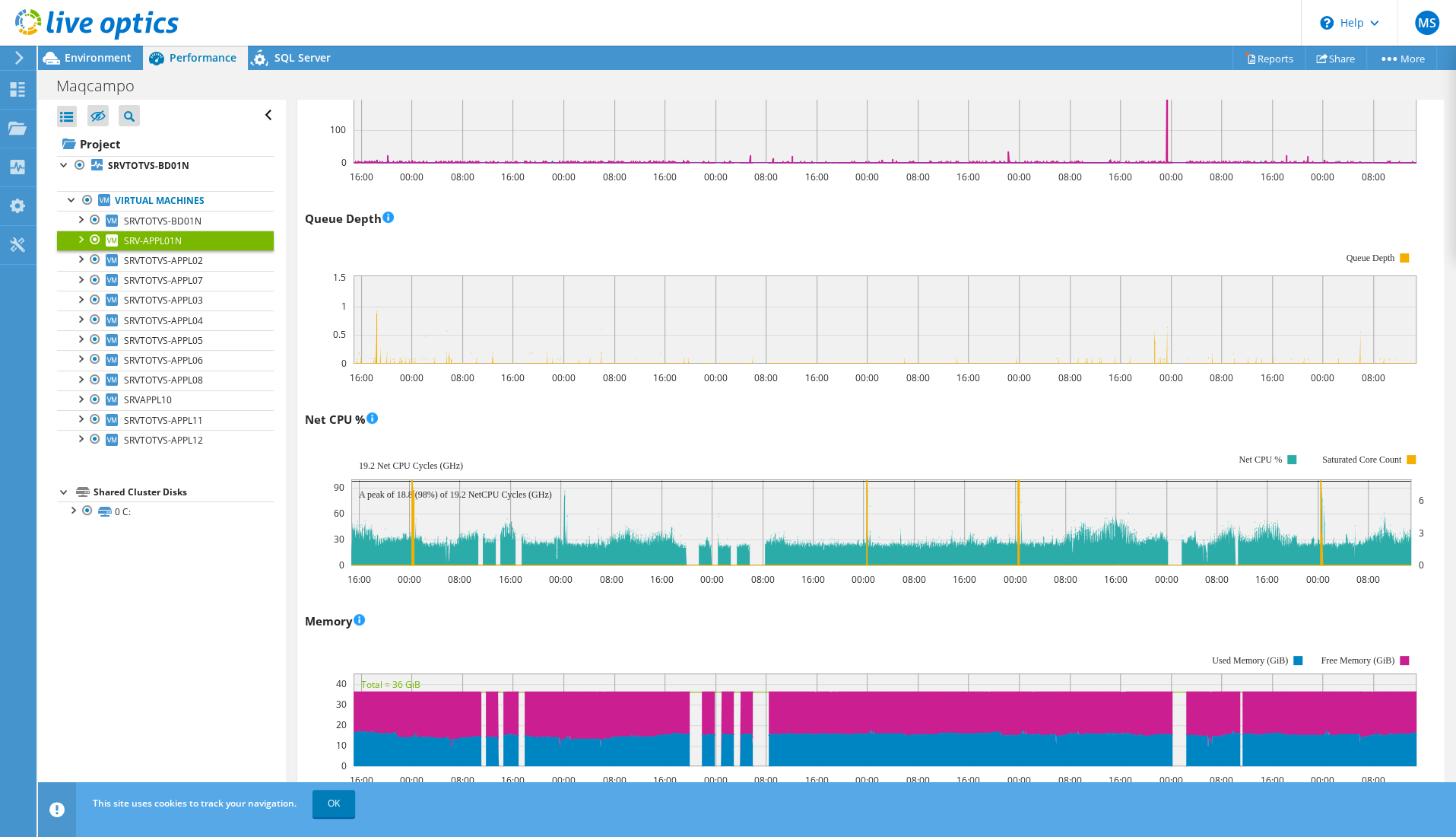
scroll to position [54, 0]
click at [184, 259] on span "SRVTOTVS-APPL02" at bounding box center [163, 260] width 79 height 13
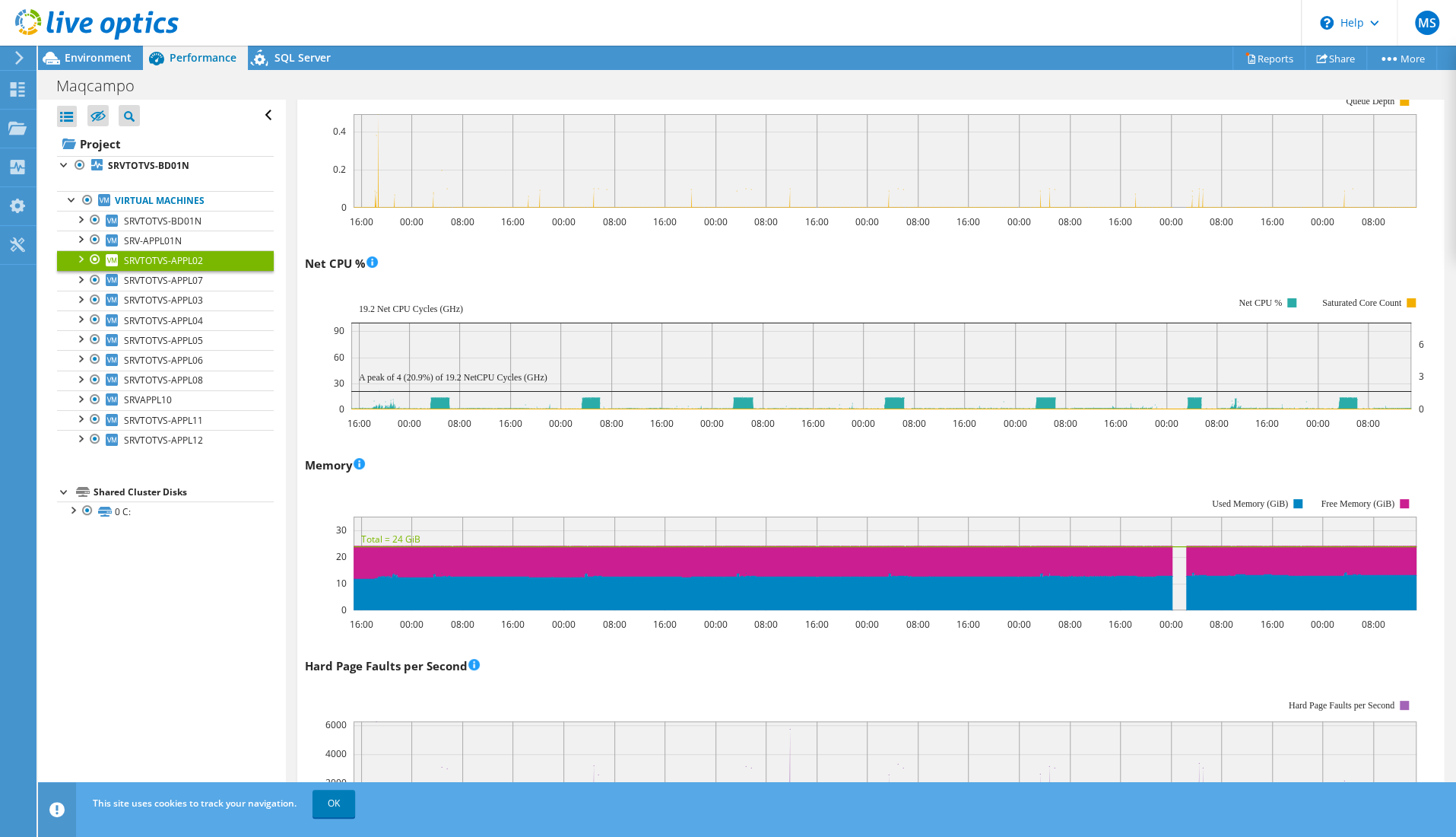
scroll to position [1142, 0]
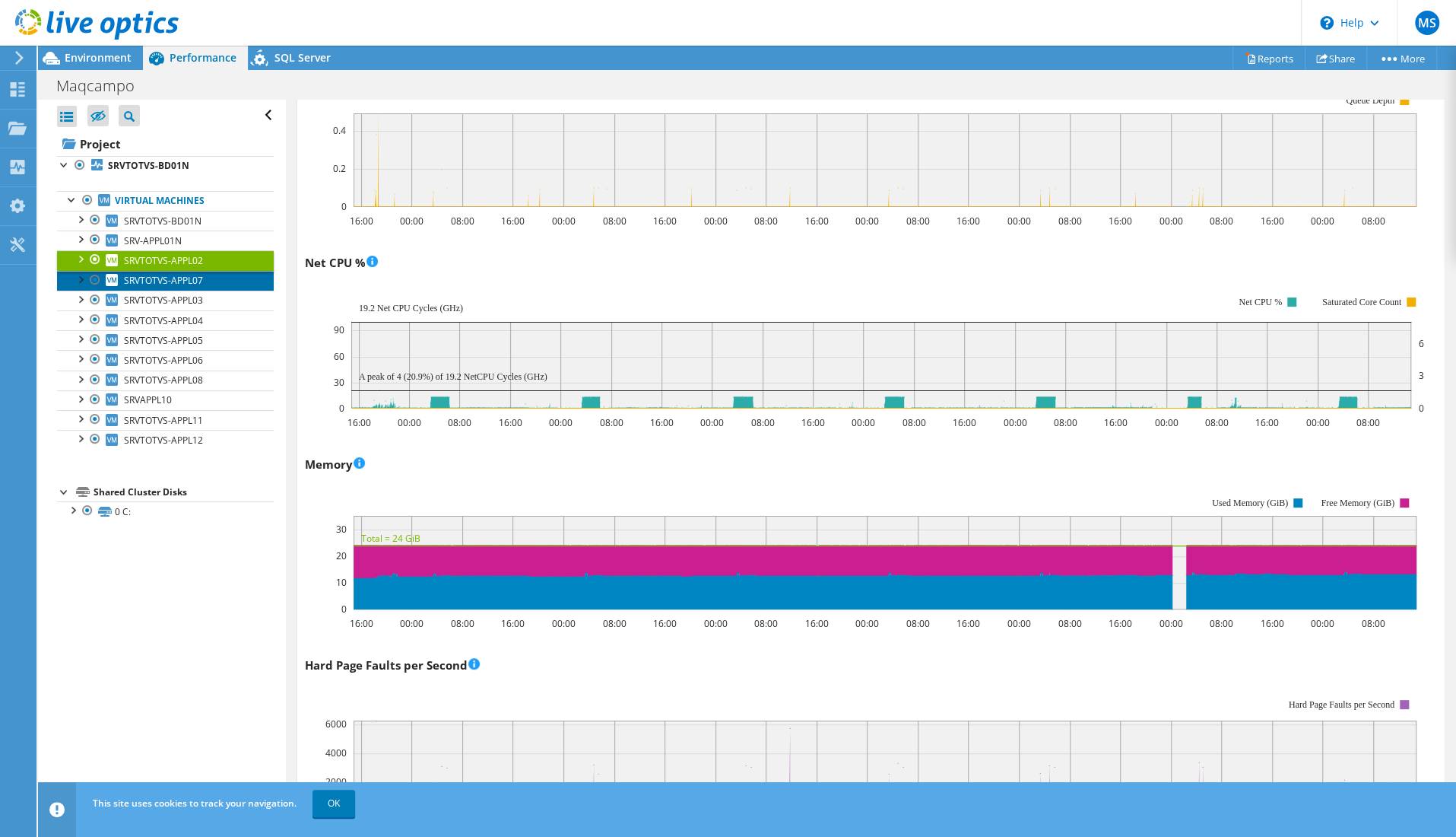
click at [187, 279] on span "SRVTOTVS-APPL07" at bounding box center [163, 280] width 79 height 13
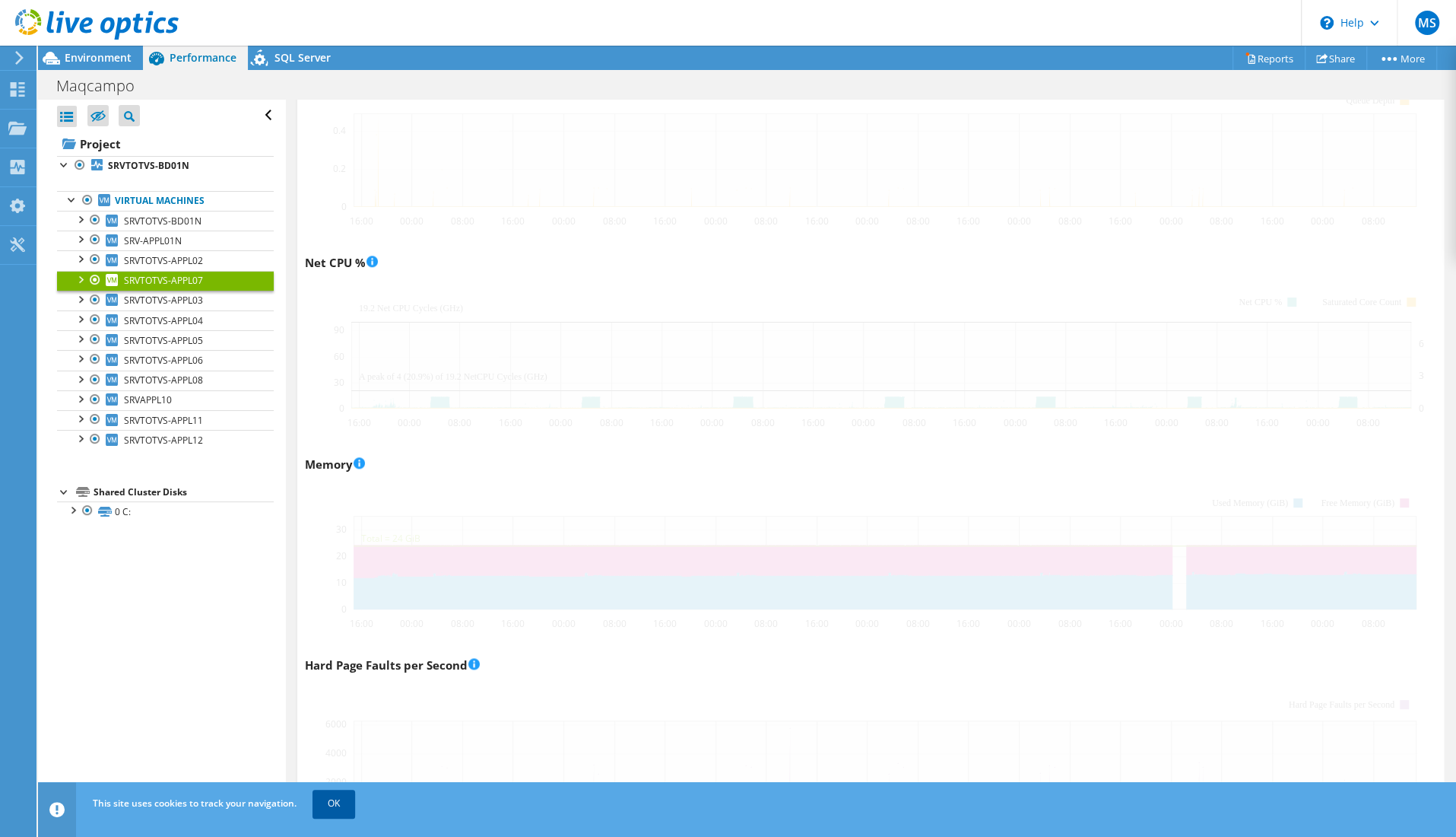
click at [341, 792] on link "OK" at bounding box center [333, 803] width 42 height 28
click at [341, 808] on link "OK" at bounding box center [333, 803] width 42 height 28
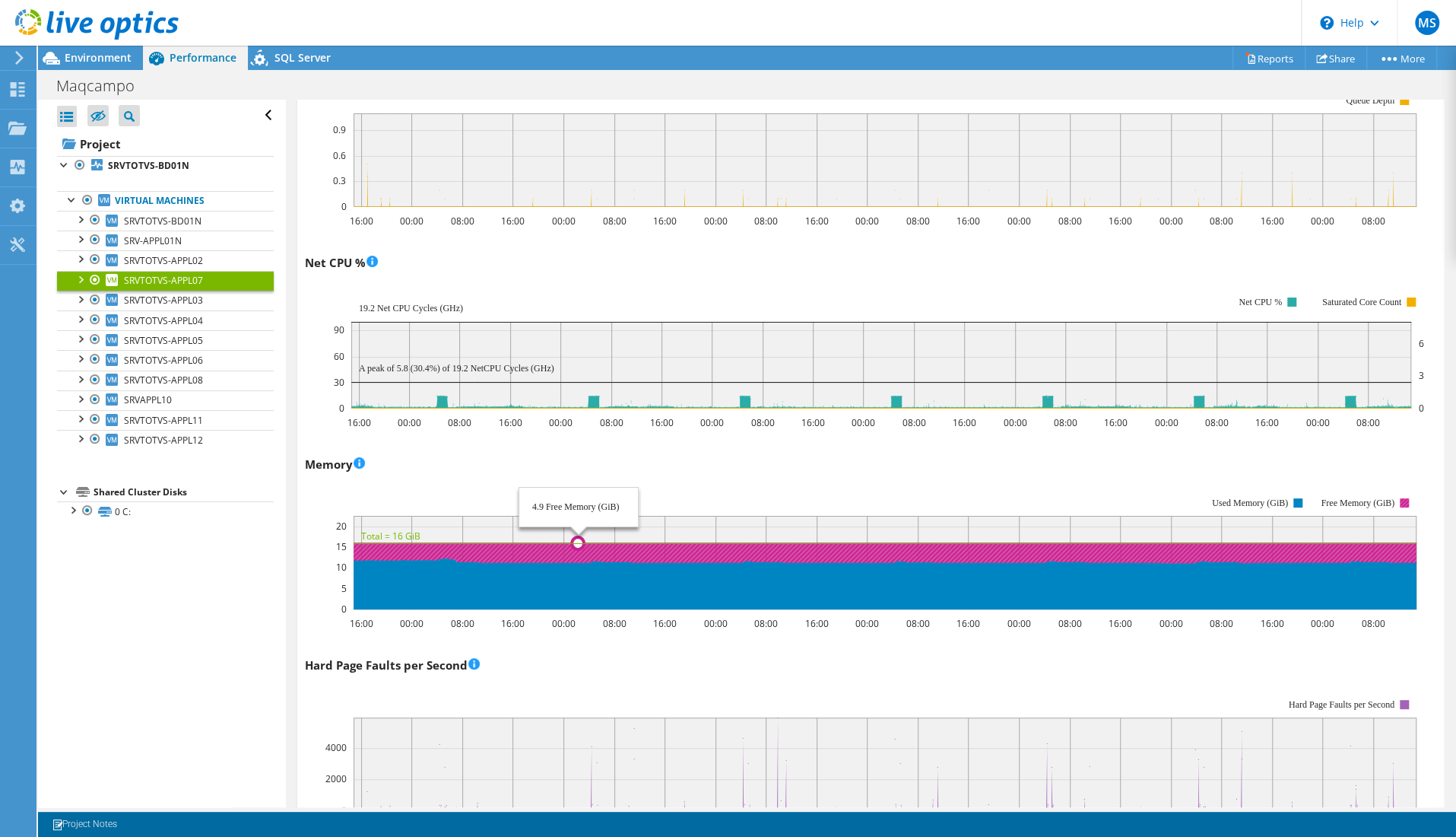
scroll to position [1170, 0]
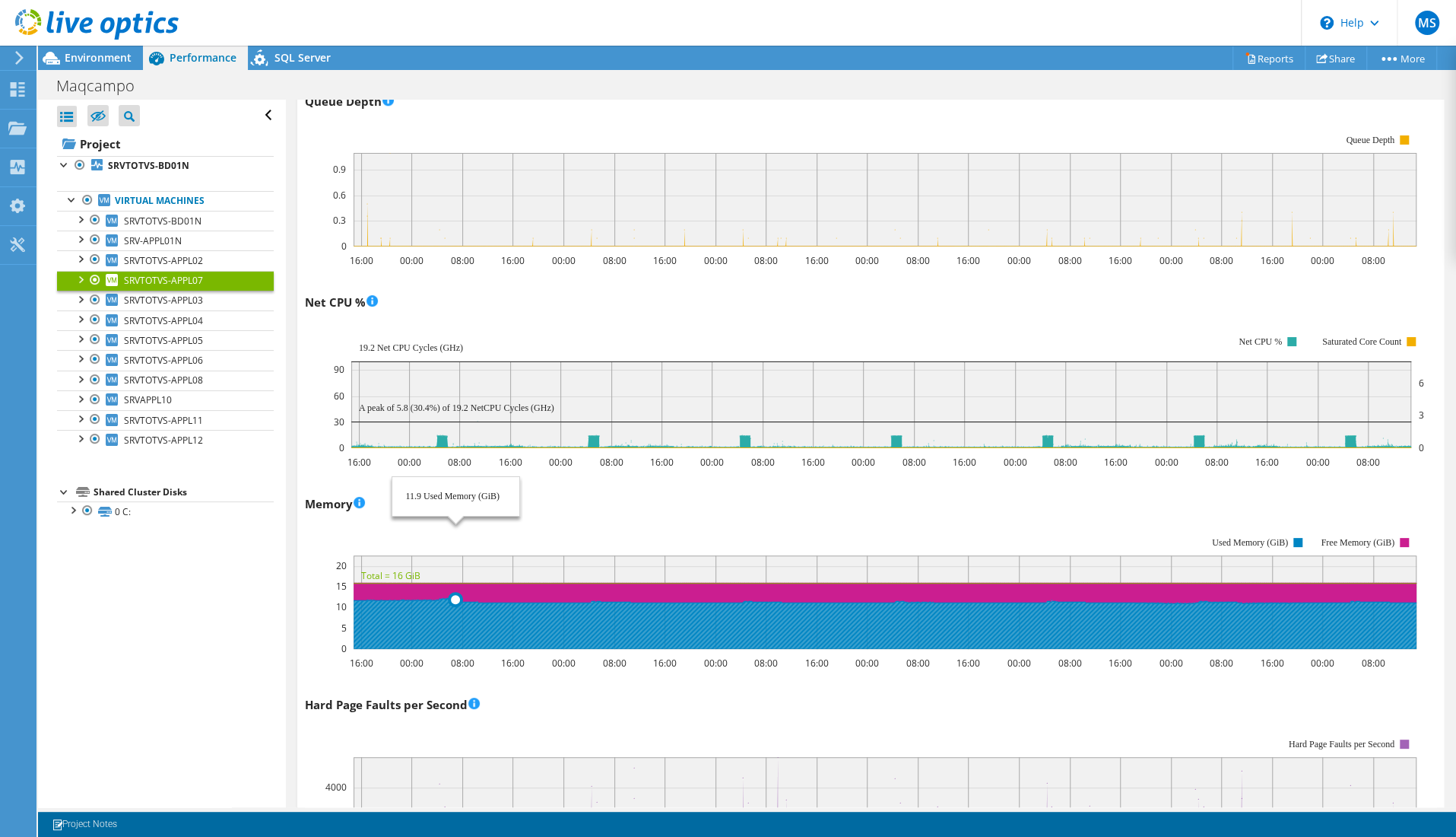
scroll to position [1104, 0]
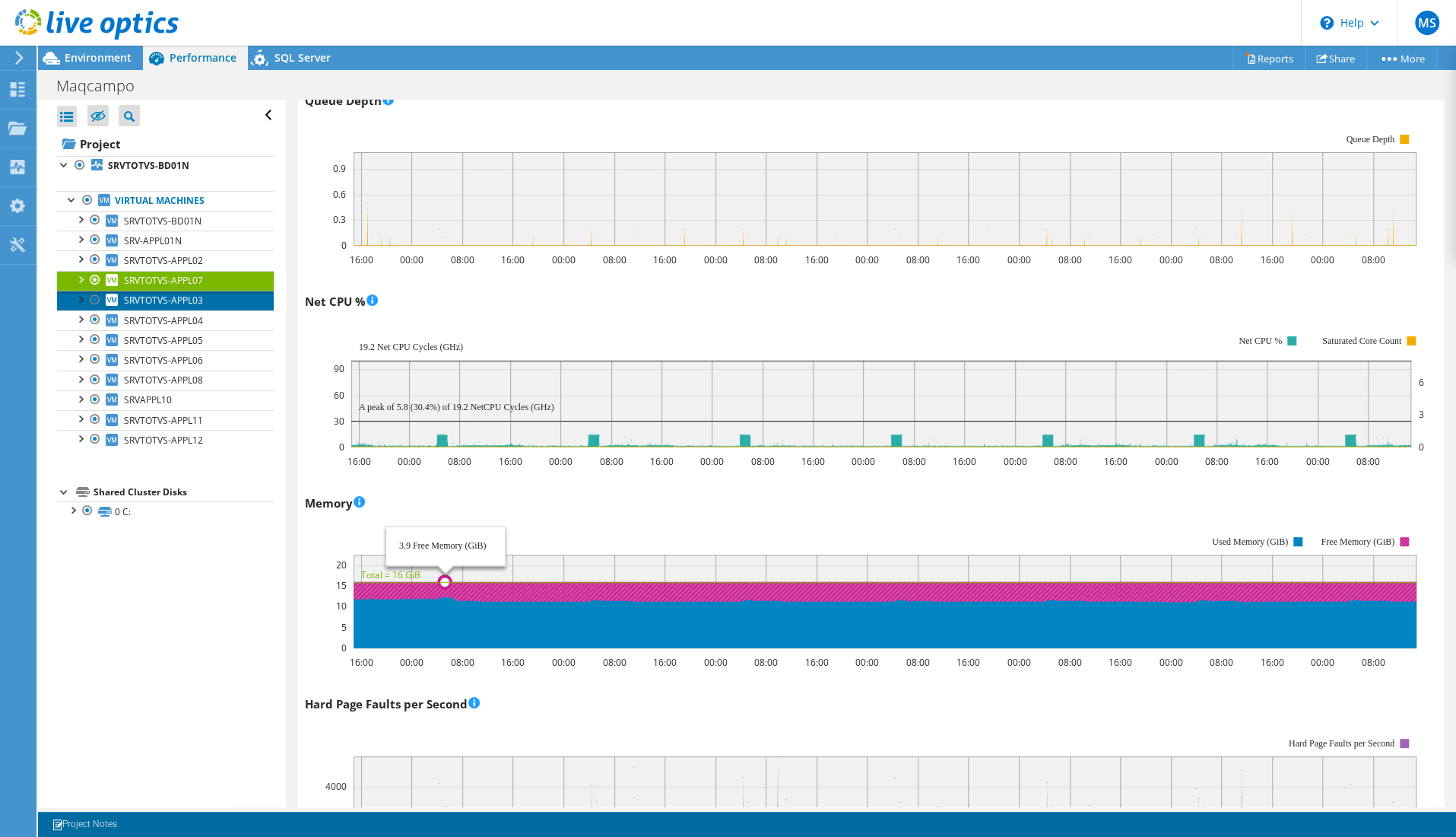
click at [164, 295] on span "SRVTOTVS-APPL03" at bounding box center [163, 299] width 79 height 13
